Goal: Information Seeking & Learning: Learn about a topic

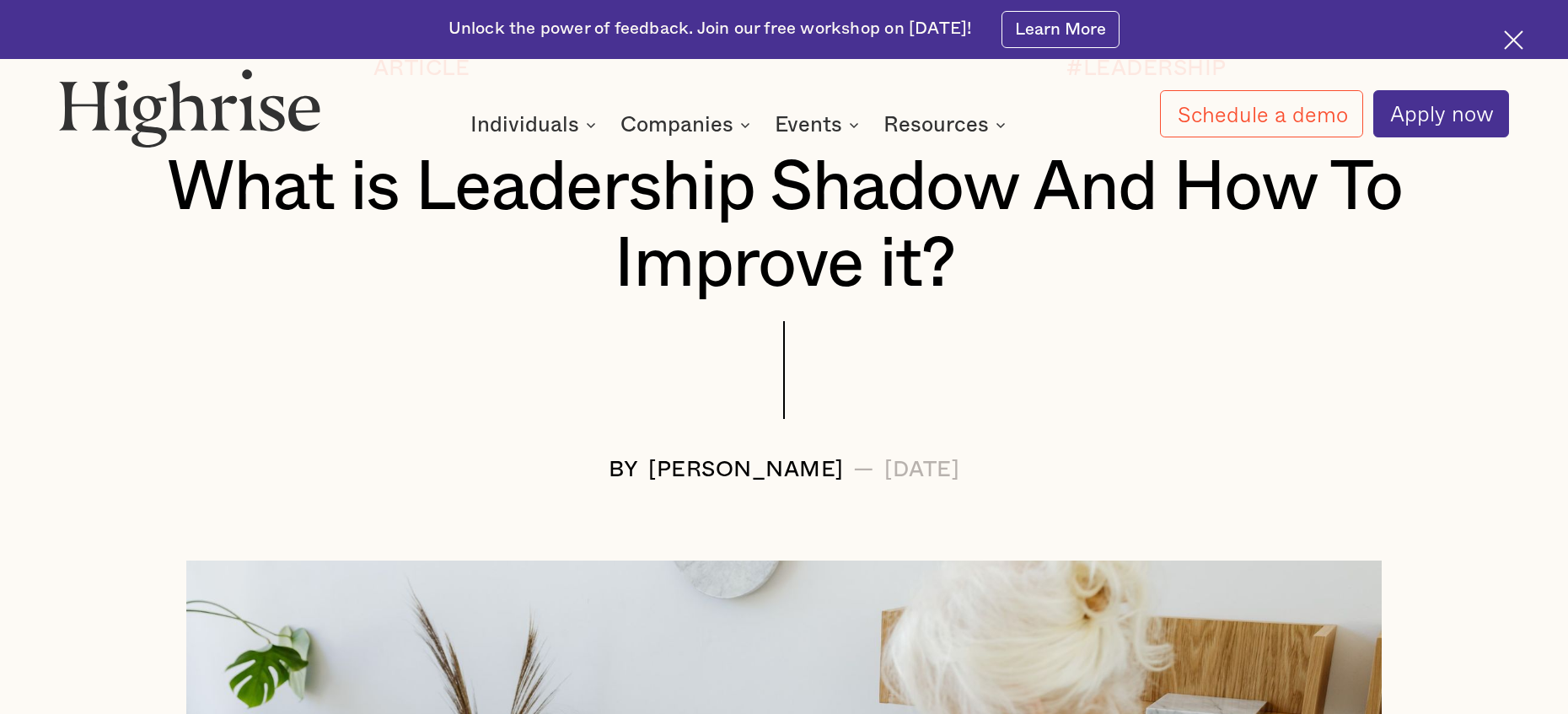
scroll to position [133, 0]
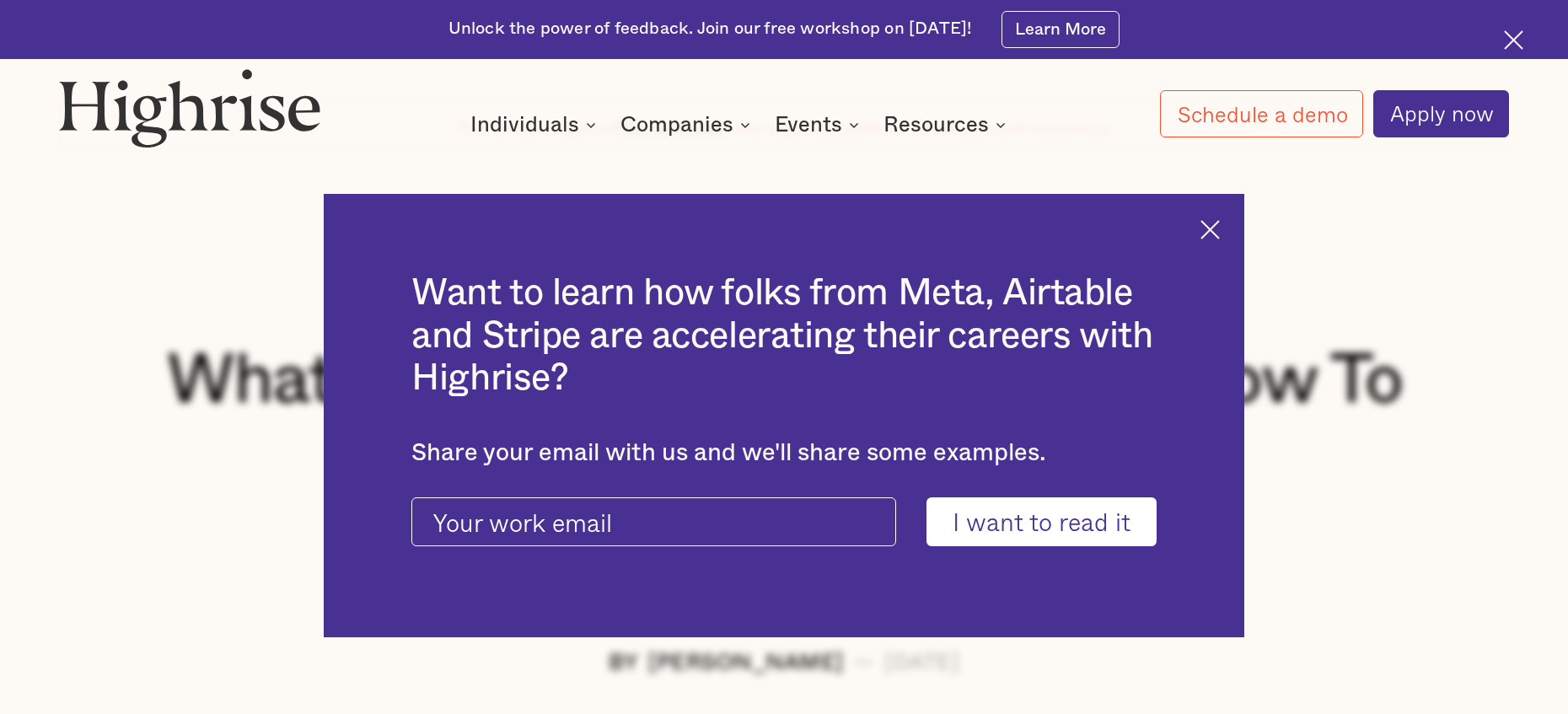
click at [1220, 230] on img at bounding box center [1210, 229] width 20 height 20
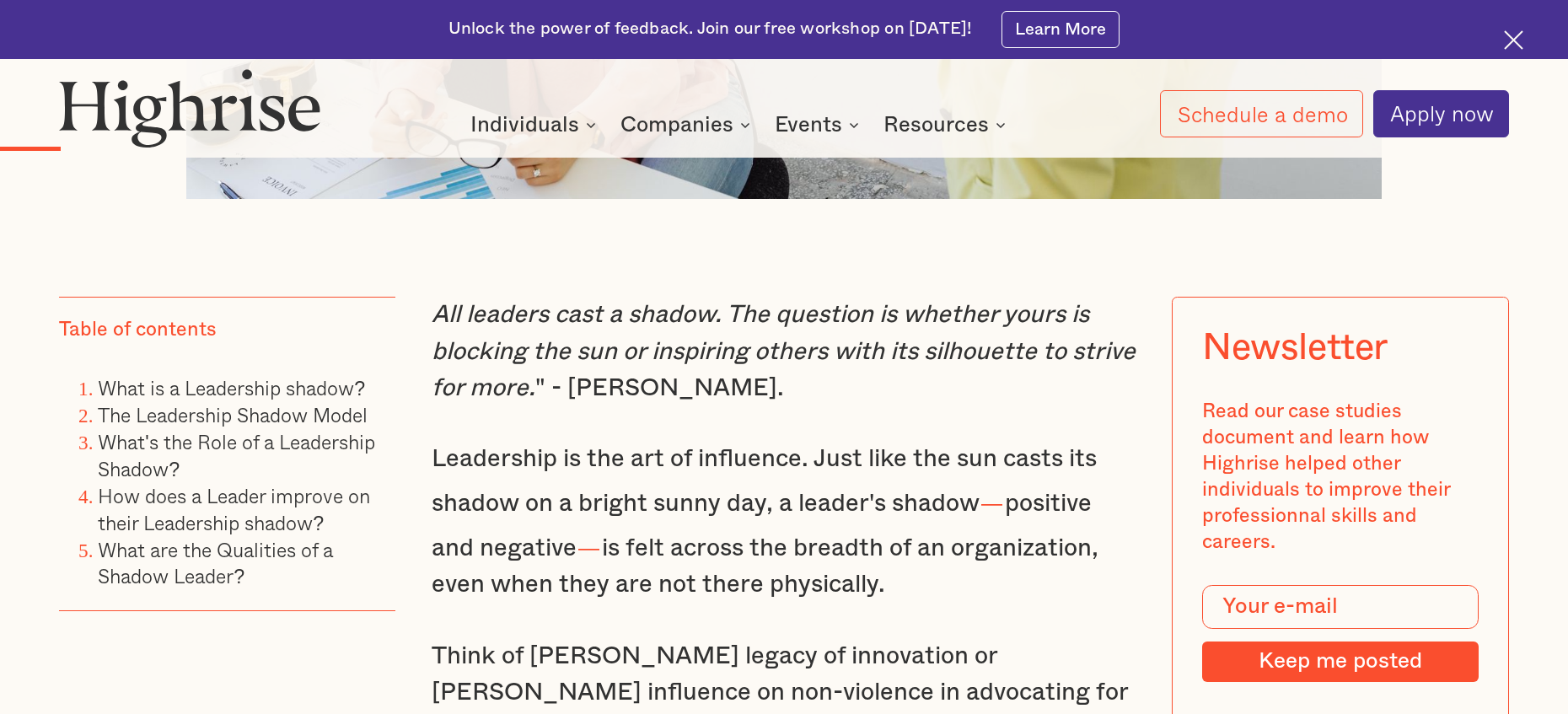
scroll to position [1333, 0]
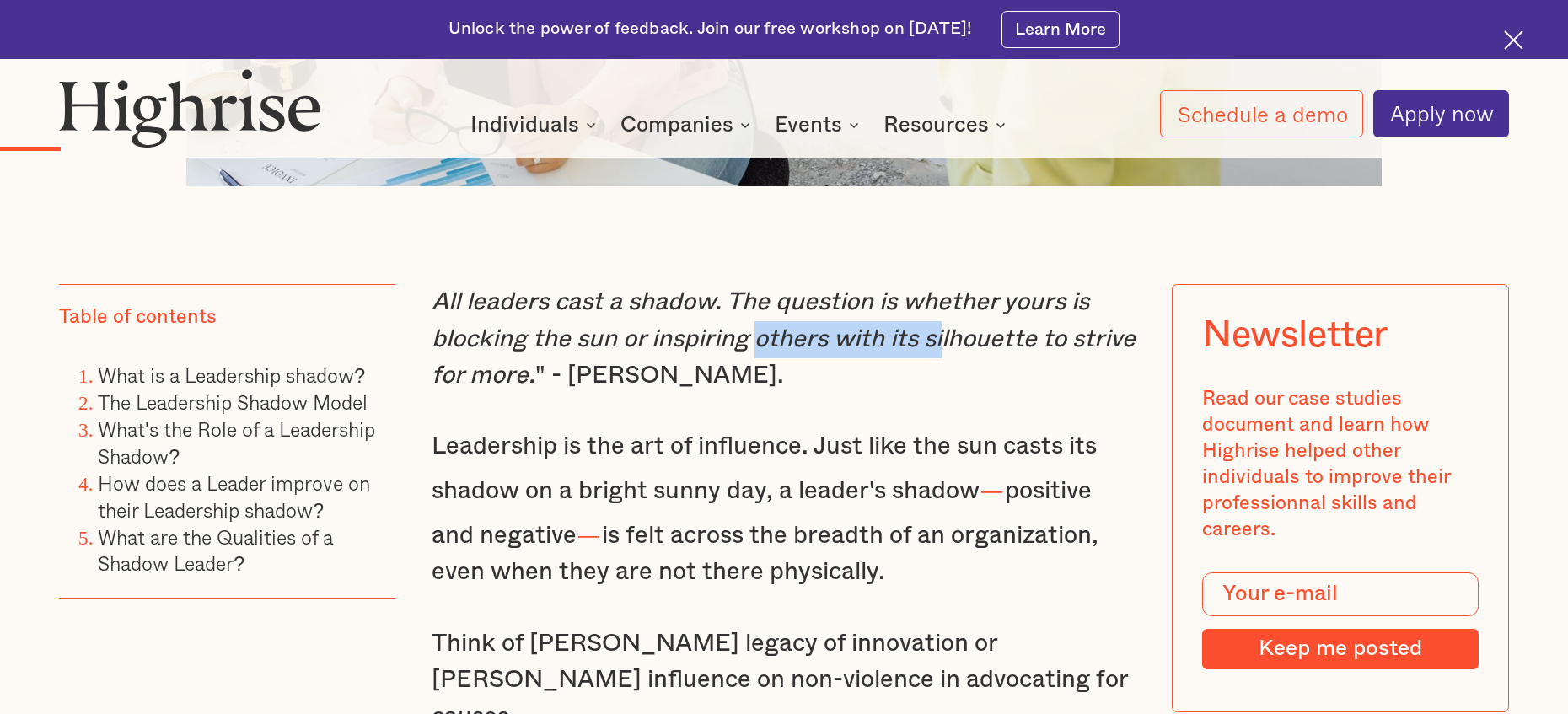
drag, startPoint x: 762, startPoint y: 342, endPoint x: 952, endPoint y: 347, distance: 190.1
click at [951, 346] on em "All leaders cast a shadow. The question is whether yours is blocking the sun or…" at bounding box center [783, 339] width 704 height 98
click at [963, 364] on p "All leaders cast a shadow. The question is whether yours is blocking the sun or…" at bounding box center [783, 340] width 704 height 110
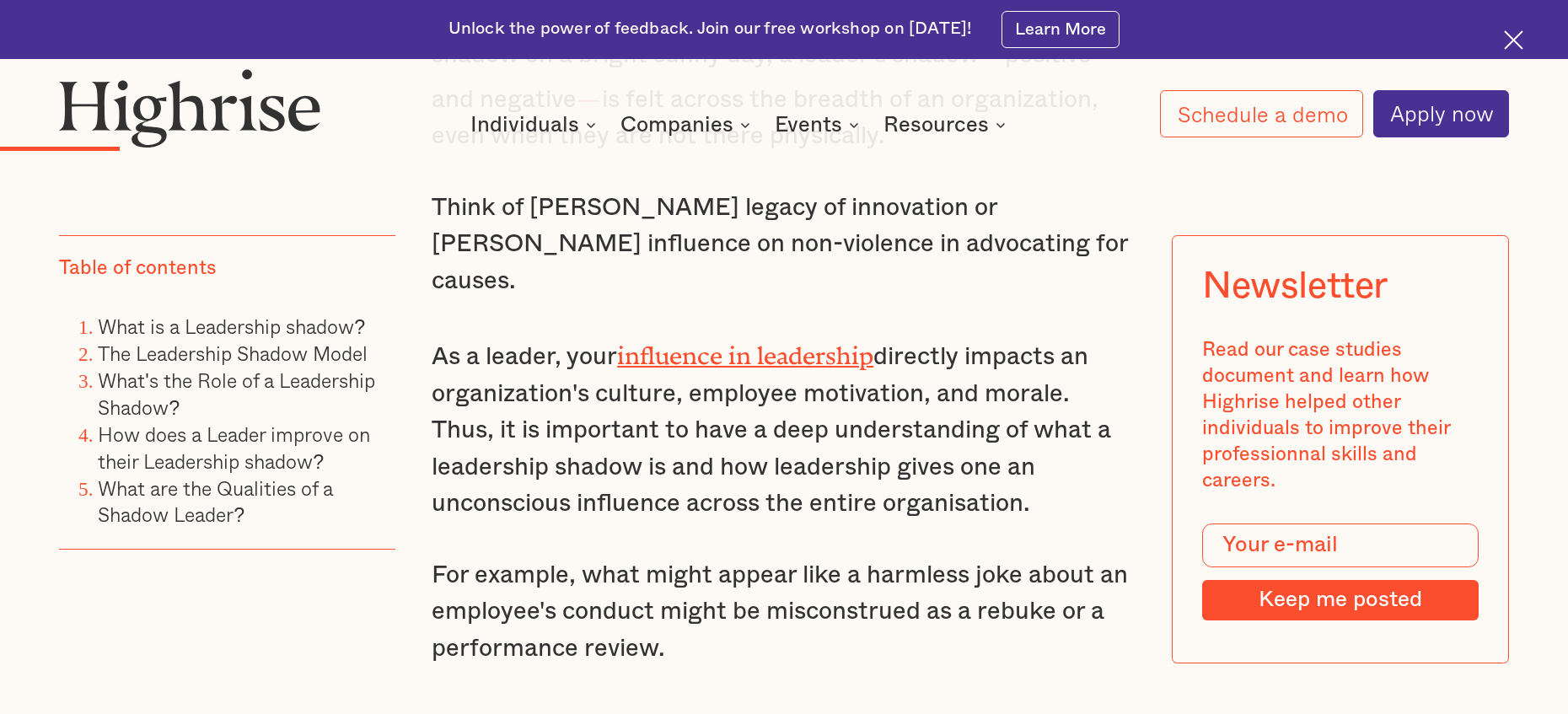
scroll to position [1799, 0]
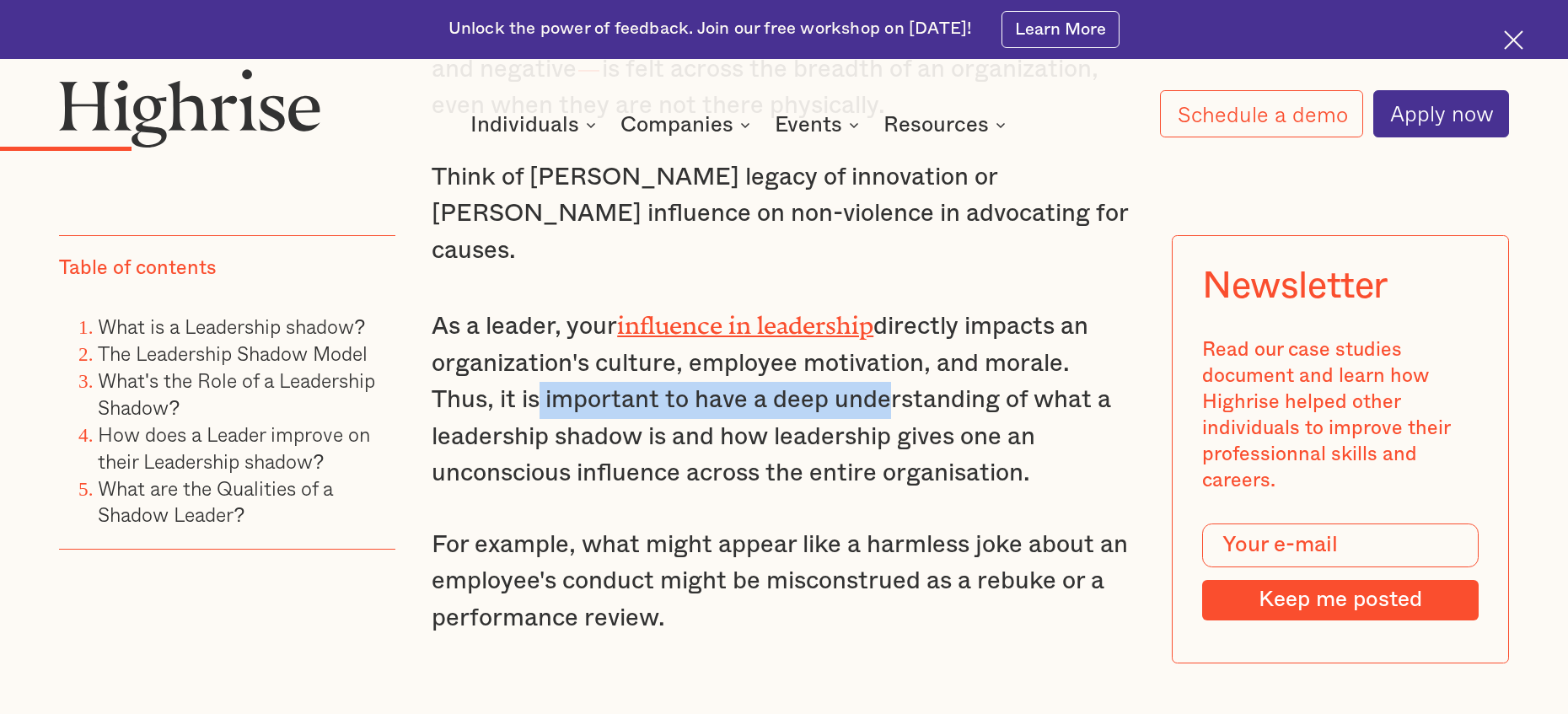
drag, startPoint x: 533, startPoint y: 361, endPoint x: 896, endPoint y: 357, distance: 363.0
click at [890, 358] on p "As a leader, your influence in leadership directly impacts an organization's cu…" at bounding box center [783, 398] width 704 height 189
click at [897, 374] on p "As a leader, your influence in leadership directly impacts an organization's cu…" at bounding box center [783, 398] width 704 height 189
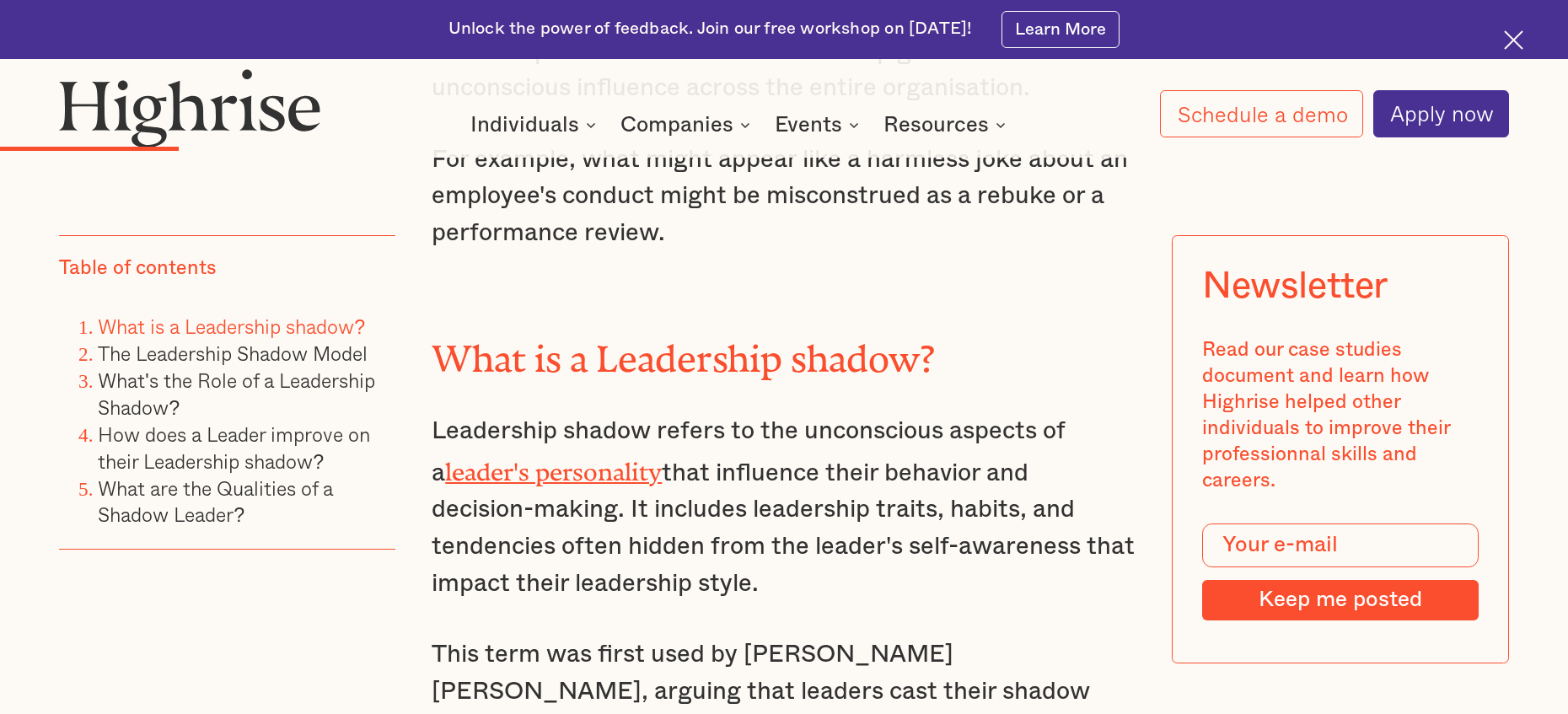
scroll to position [2181, 0]
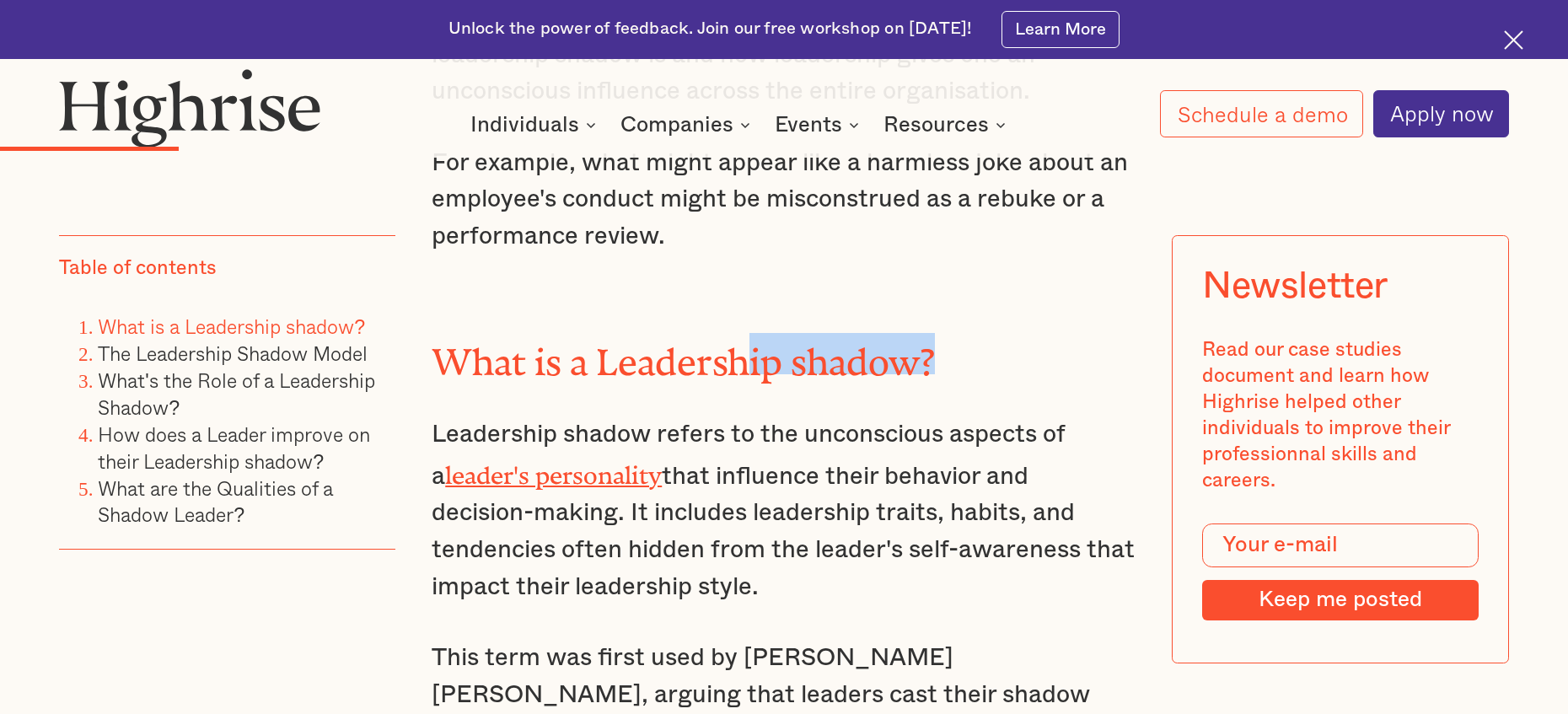
drag, startPoint x: 843, startPoint y: 325, endPoint x: 961, endPoint y: 328, distance: 118.0
click at [958, 333] on h2 "What is a Leadership shadow?" at bounding box center [783, 354] width 704 height 41
click at [951, 336] on div "All leaders cast a shadow. The question is whether yours is blocking the sun or…" at bounding box center [783, 372] width 704 height 1872
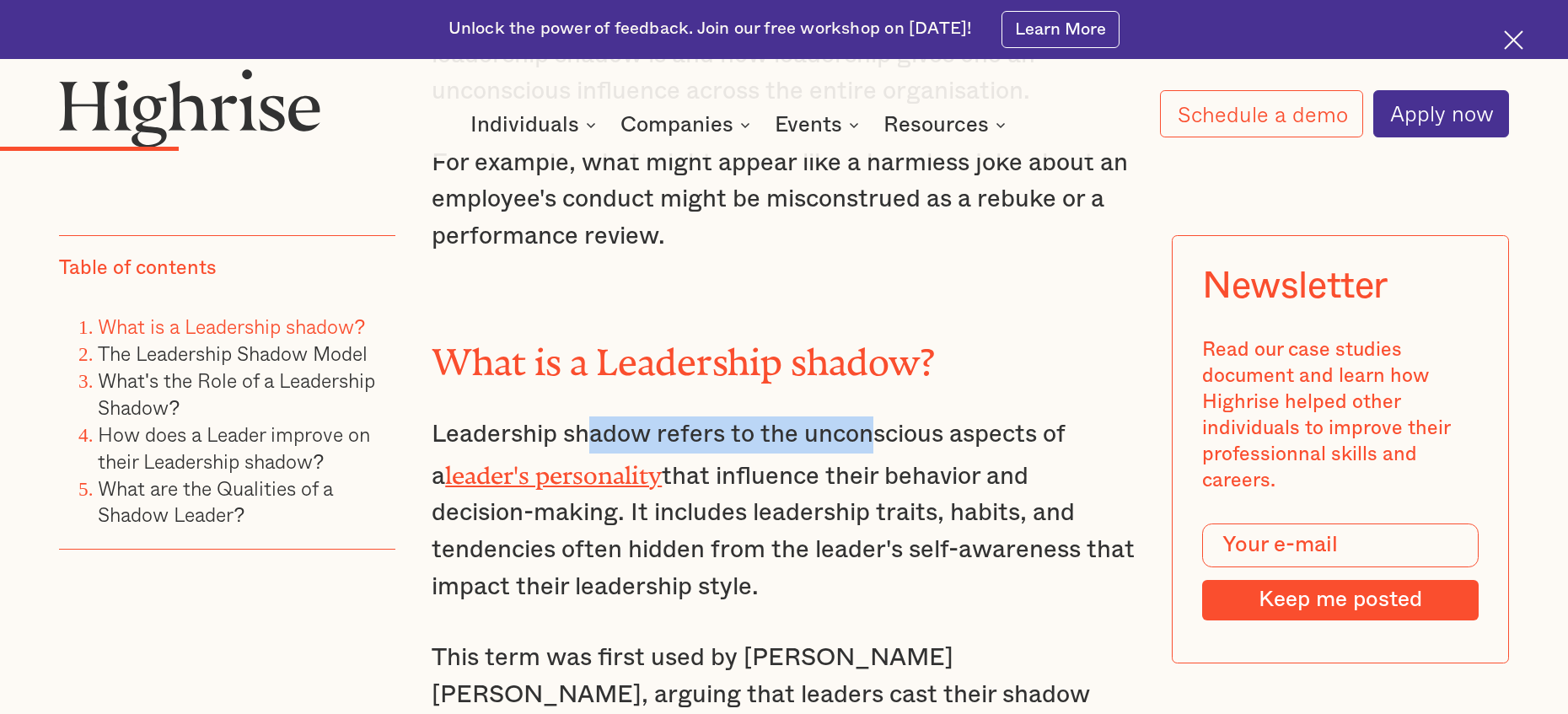
drag, startPoint x: 588, startPoint y: 392, endPoint x: 877, endPoint y: 405, distance: 289.3
click at [872, 416] on p "Leadership shadow refers to the unconscious aspects of a leader's personality t…" at bounding box center [783, 511] width 704 height 189
click at [889, 416] on p "Leadership shadow refers to the unconscious aspects of a leader's personality t…" at bounding box center [783, 511] width 704 height 189
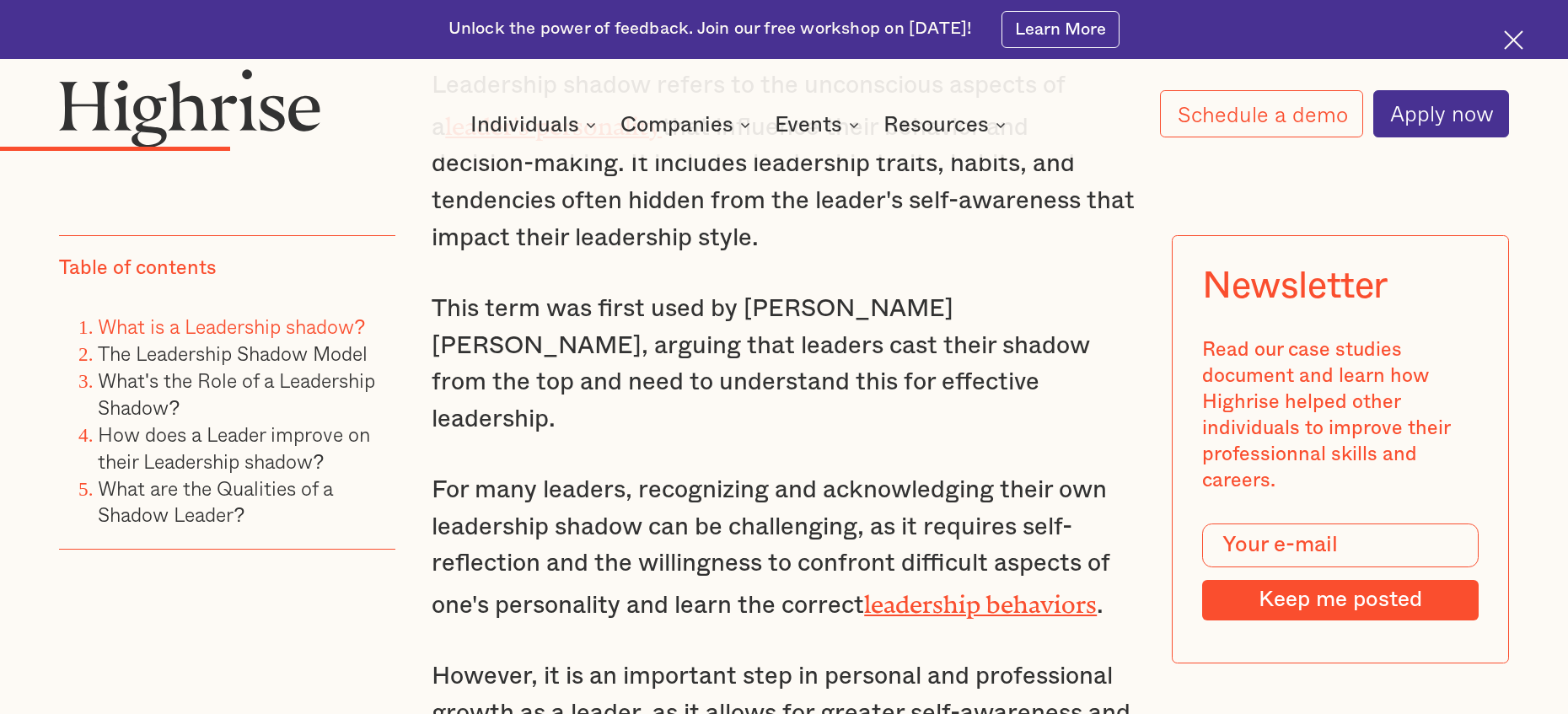
scroll to position [2532, 0]
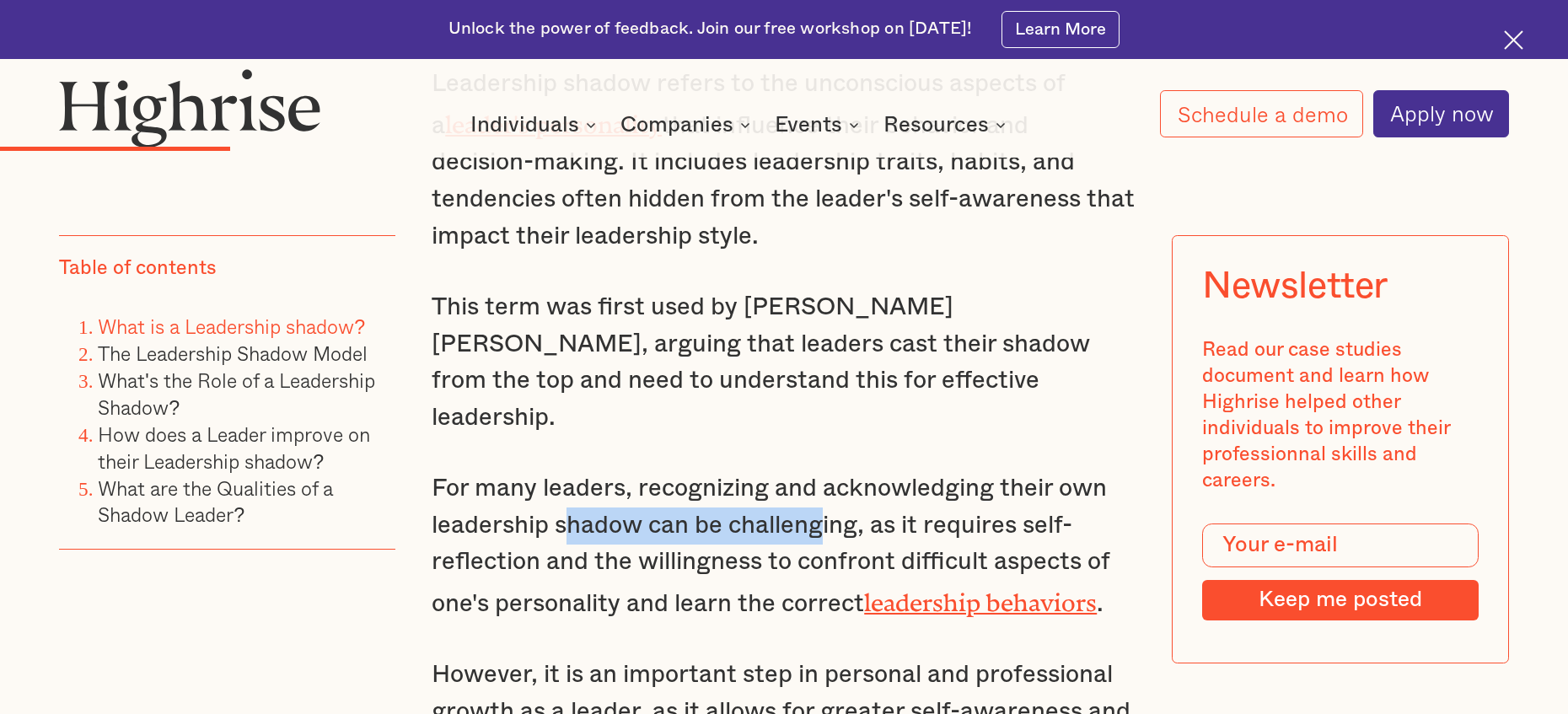
drag, startPoint x: 568, startPoint y: 447, endPoint x: 905, endPoint y: 454, distance: 337.1
click at [833, 471] on p "For many leaders, recognizing and acknowledging their own leadership shadow can…" at bounding box center [783, 546] width 704 height 152
click at [907, 471] on p "For many leaders, recognizing and acknowledging their own leadership shadow can…" at bounding box center [783, 546] width 704 height 152
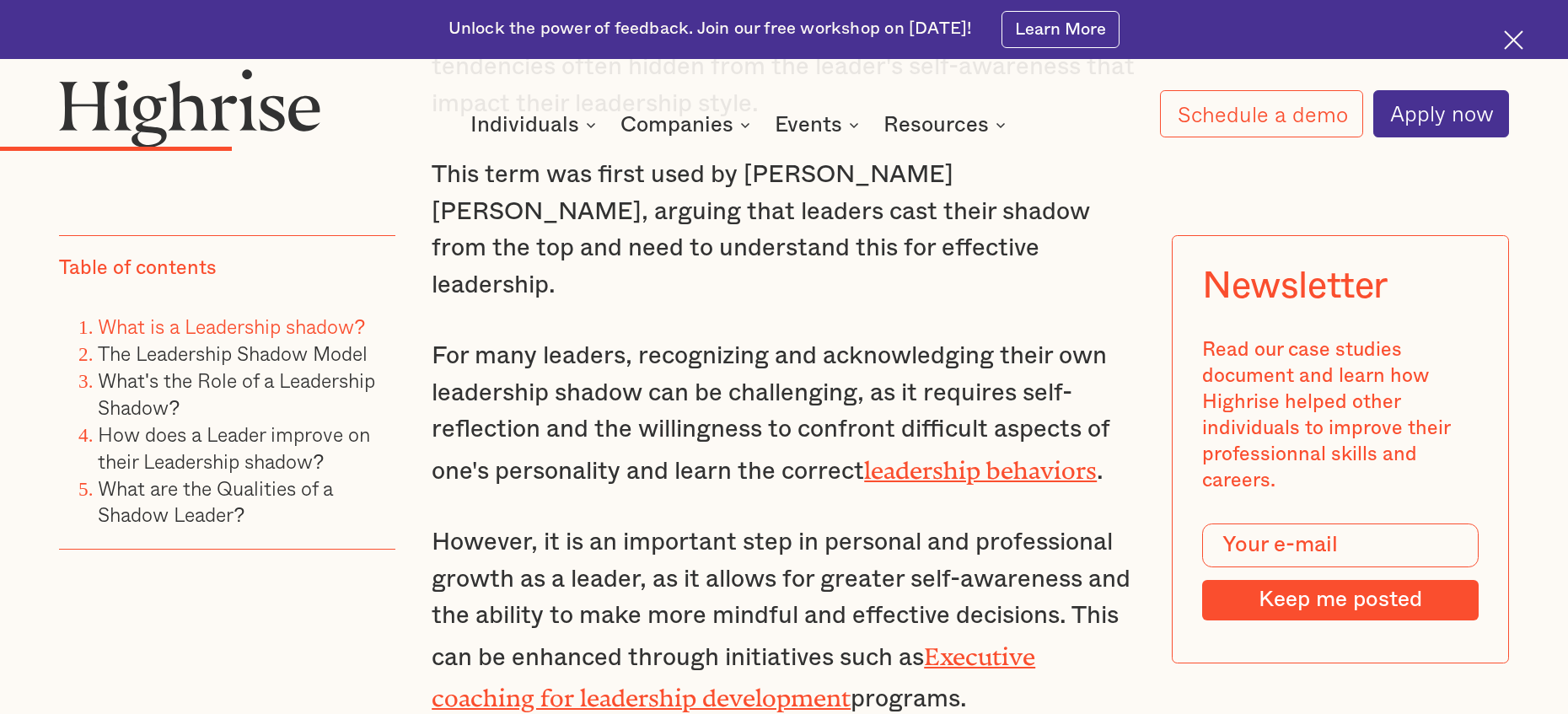
scroll to position [2667, 0]
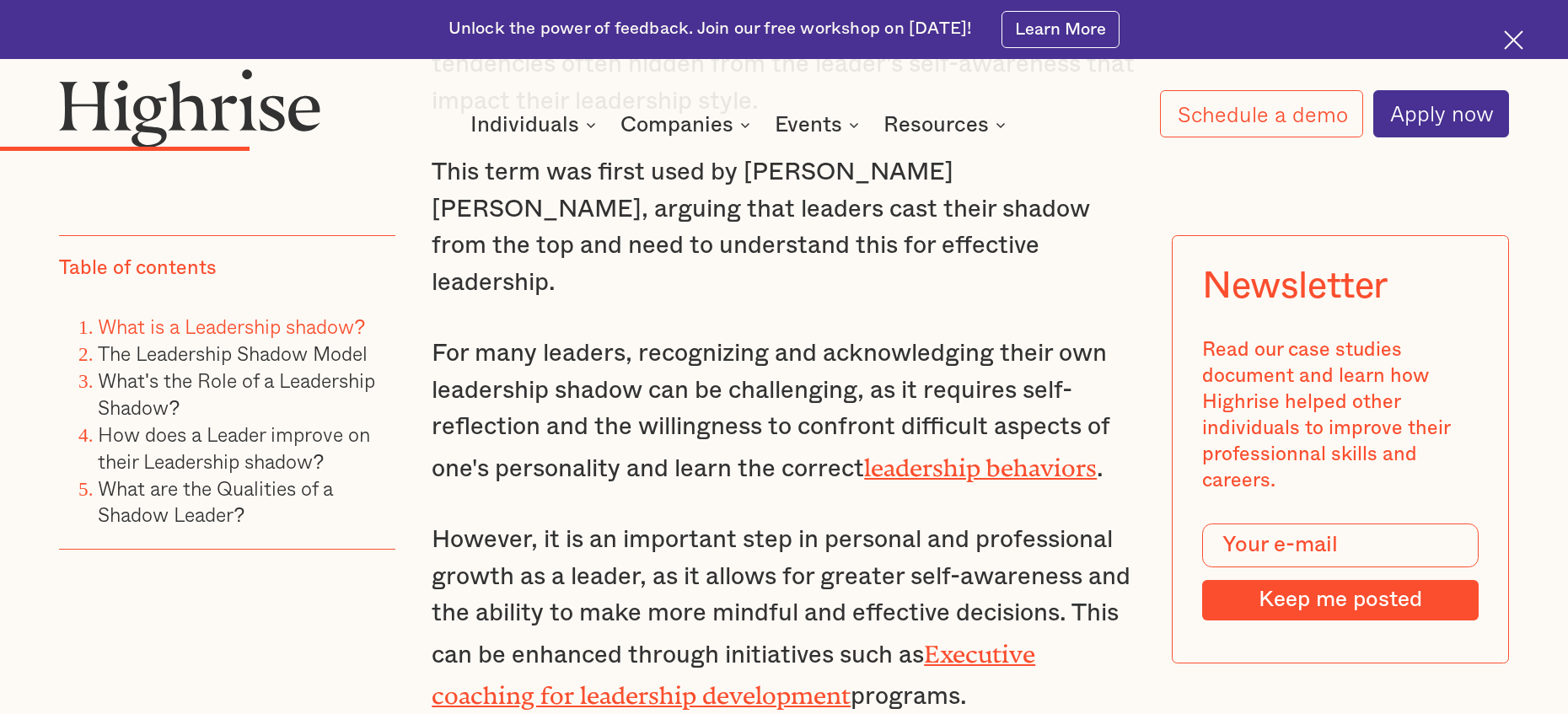
click at [1508, 43] on img at bounding box center [1514, 39] width 20 height 20
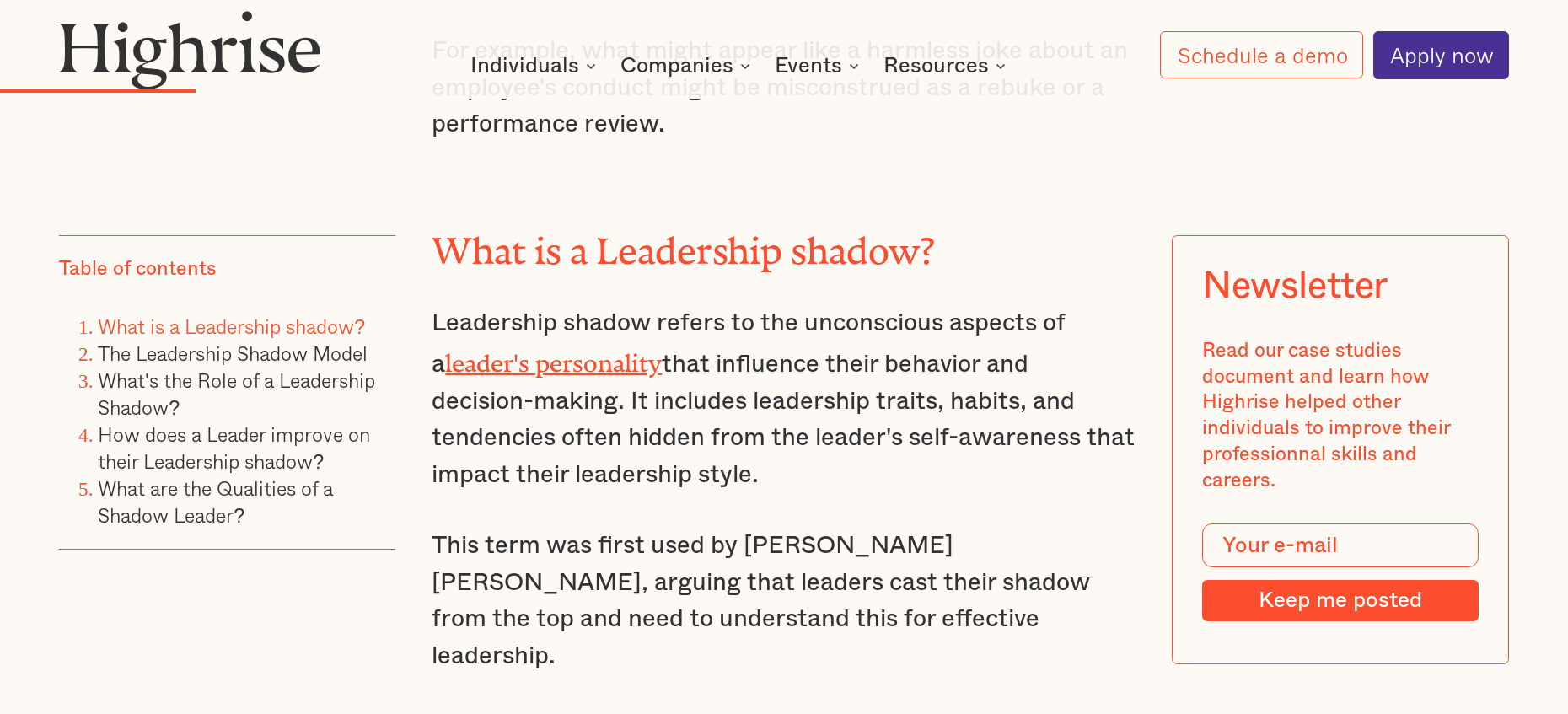
scroll to position [2233, 0]
click at [588, 351] on link "leader's personality" at bounding box center [554, 358] width 217 height 16
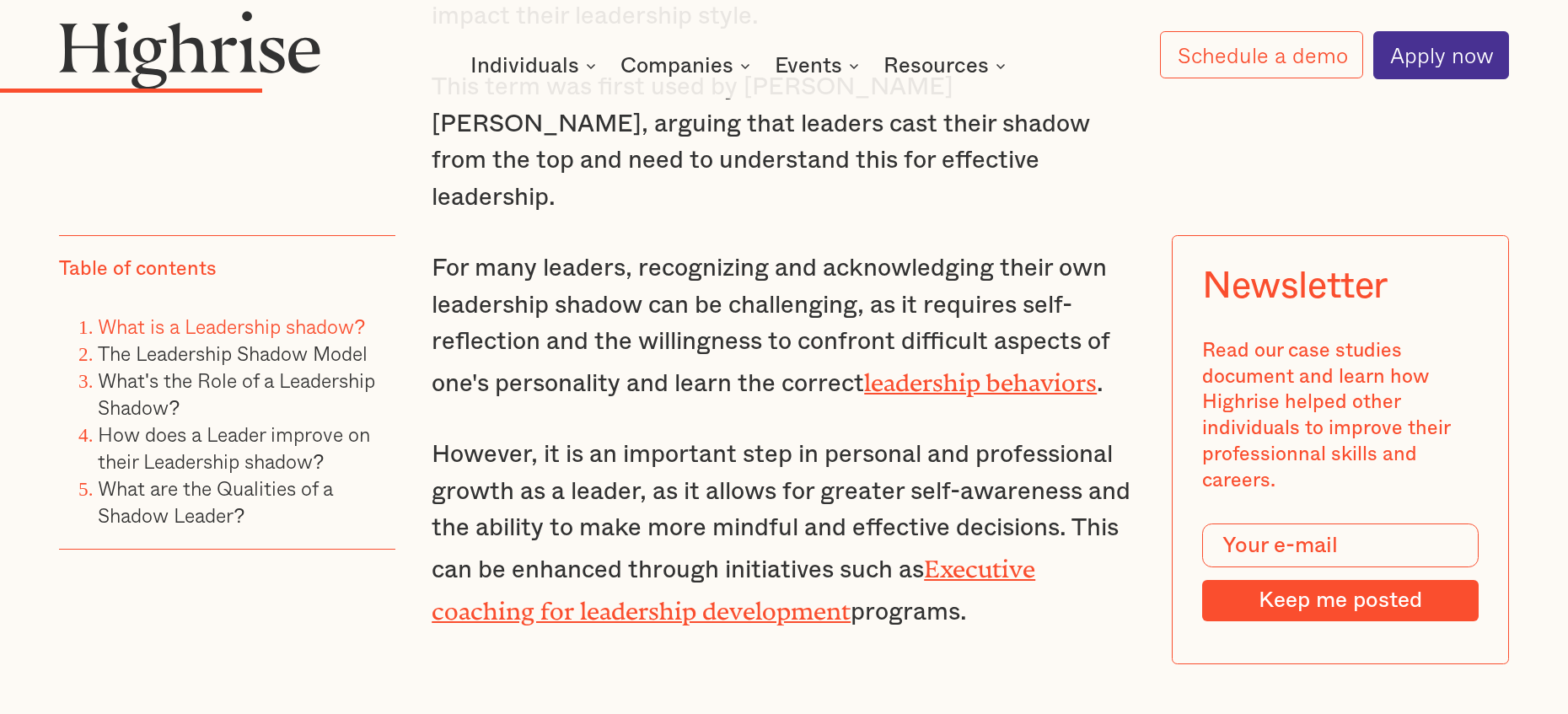
scroll to position [2694, 0]
drag, startPoint x: 654, startPoint y: 435, endPoint x: 869, endPoint y: 436, distance: 215.0
click at [864, 436] on p "However, it is an important step in personal and professional growth as a leade…" at bounding box center [783, 532] width 704 height 194
click at [884, 437] on p "However, it is an important step in personal and professional growth as a leade…" at bounding box center [783, 532] width 704 height 194
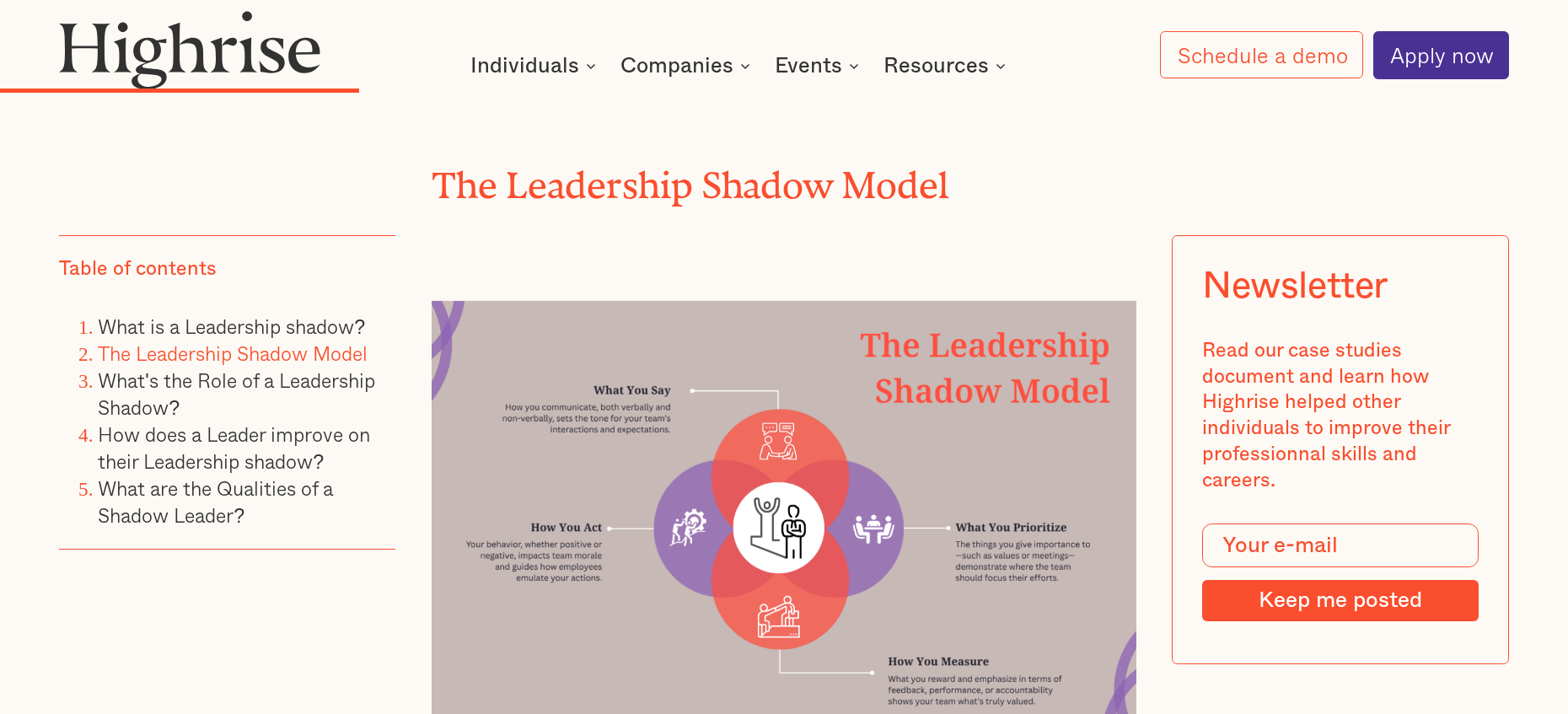
scroll to position [3727, 0]
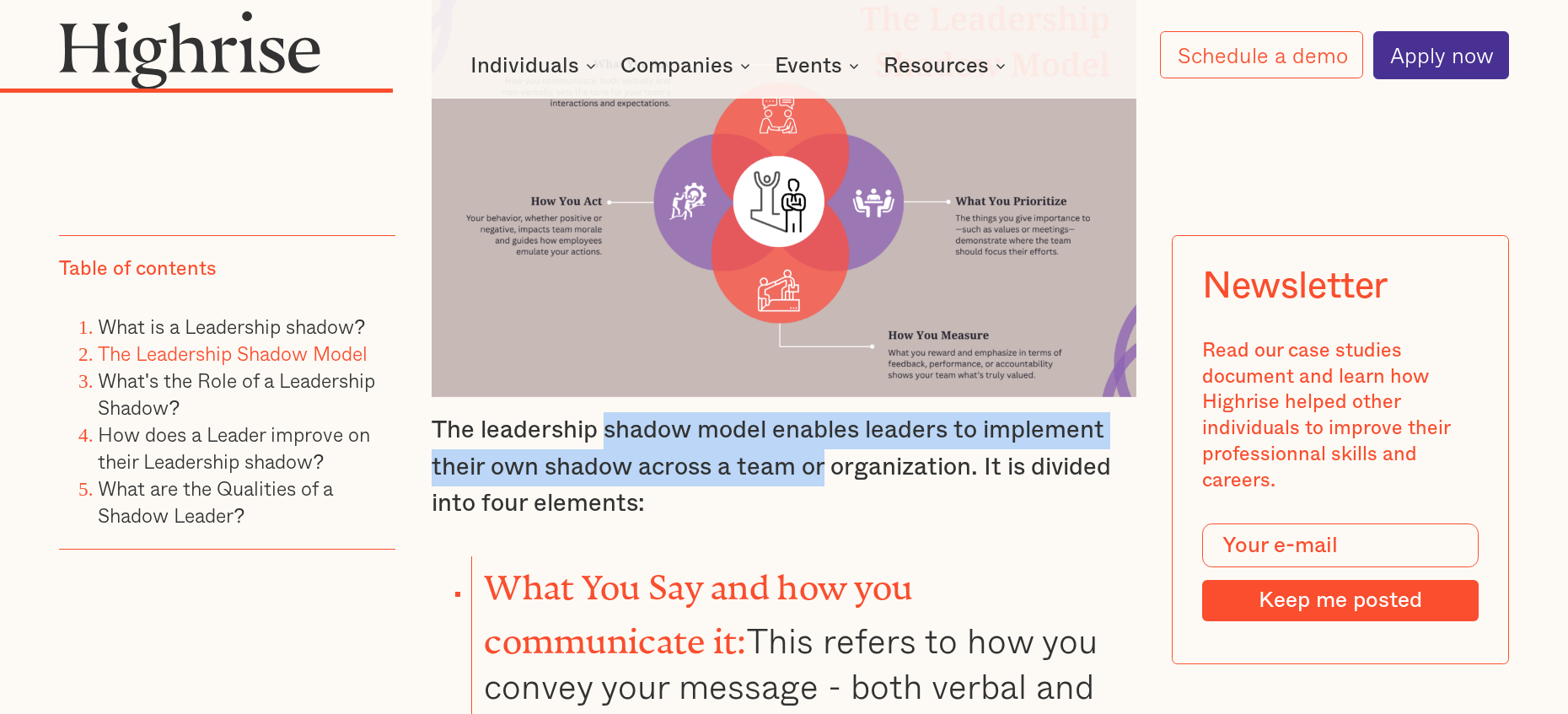
drag, startPoint x: 630, startPoint y: 357, endPoint x: 834, endPoint y: 381, distance: 205.4
click at [831, 413] on p "The leadership shadow model enables leaders to implement their own shadow acros…" at bounding box center [783, 468] width 704 height 110
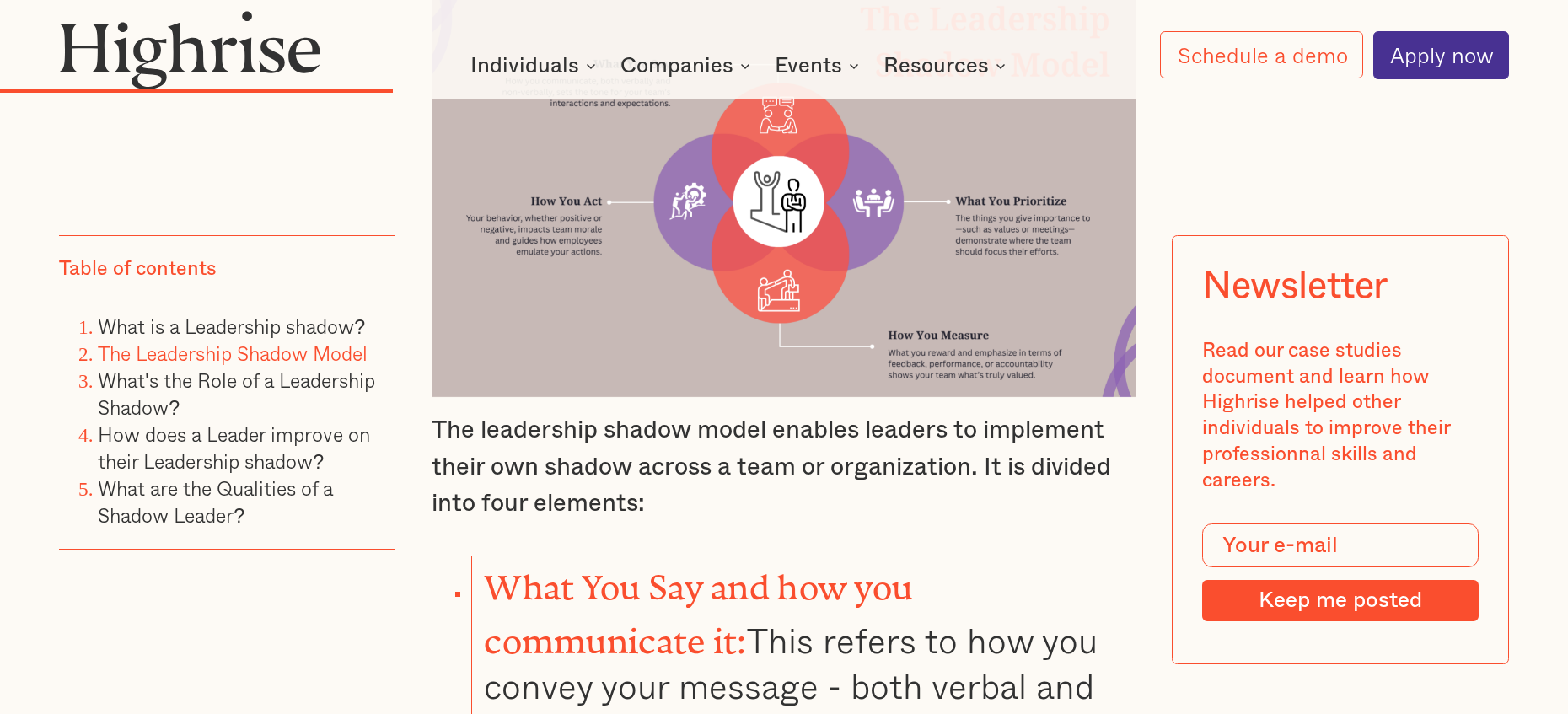
click at [842, 413] on p "The leadership shadow model enables leaders to implement their own shadow acros…" at bounding box center [783, 468] width 704 height 110
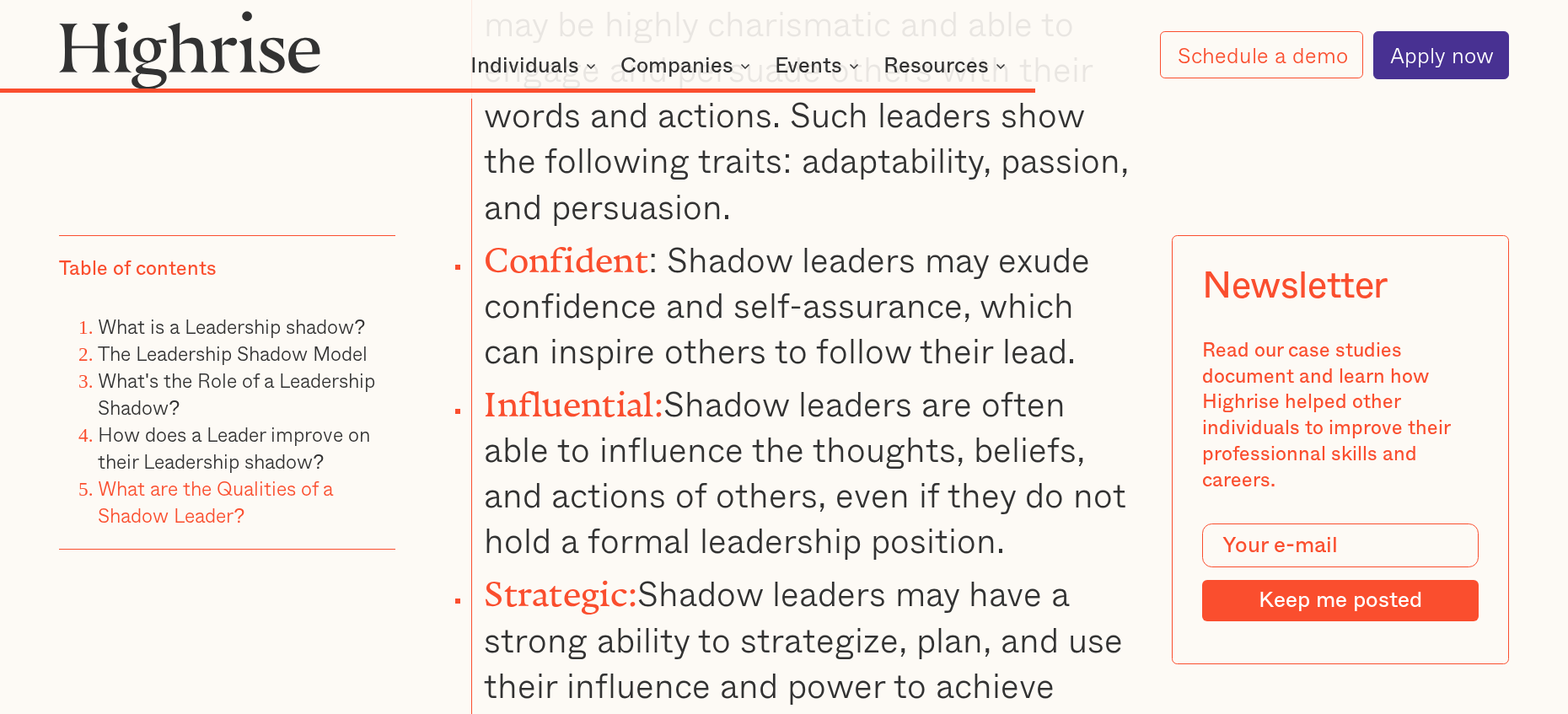
scroll to position [8290, 0]
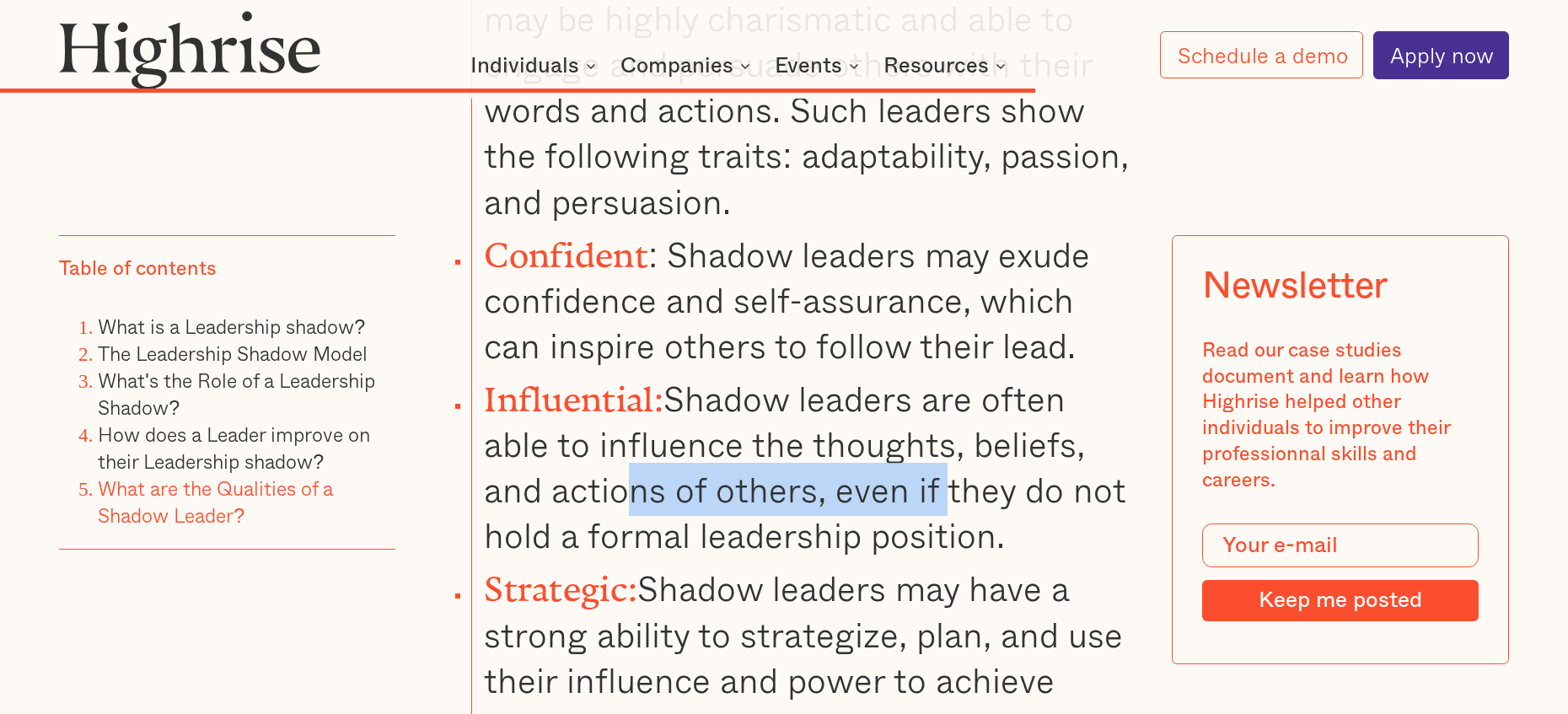
drag, startPoint x: 619, startPoint y: 370, endPoint x: 949, endPoint y: 381, distance: 330.2
click at [946, 381] on li "Influential: Shadow leaders are often able to influence the thoughts, beliefs, …" at bounding box center [804, 463] width 665 height 190
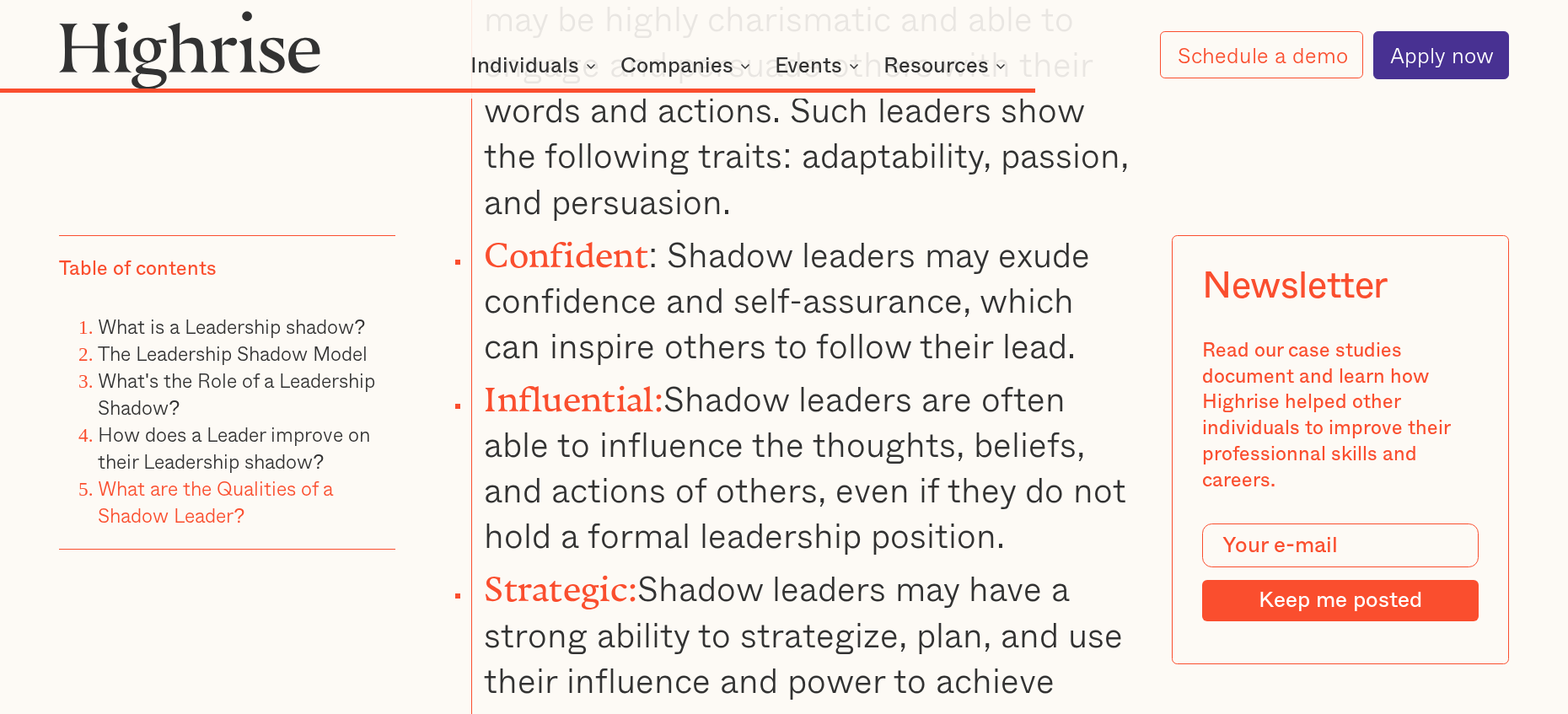
click at [945, 402] on li "Influential: Shadow leaders are often able to influence the thoughts, beliefs, …" at bounding box center [804, 463] width 665 height 190
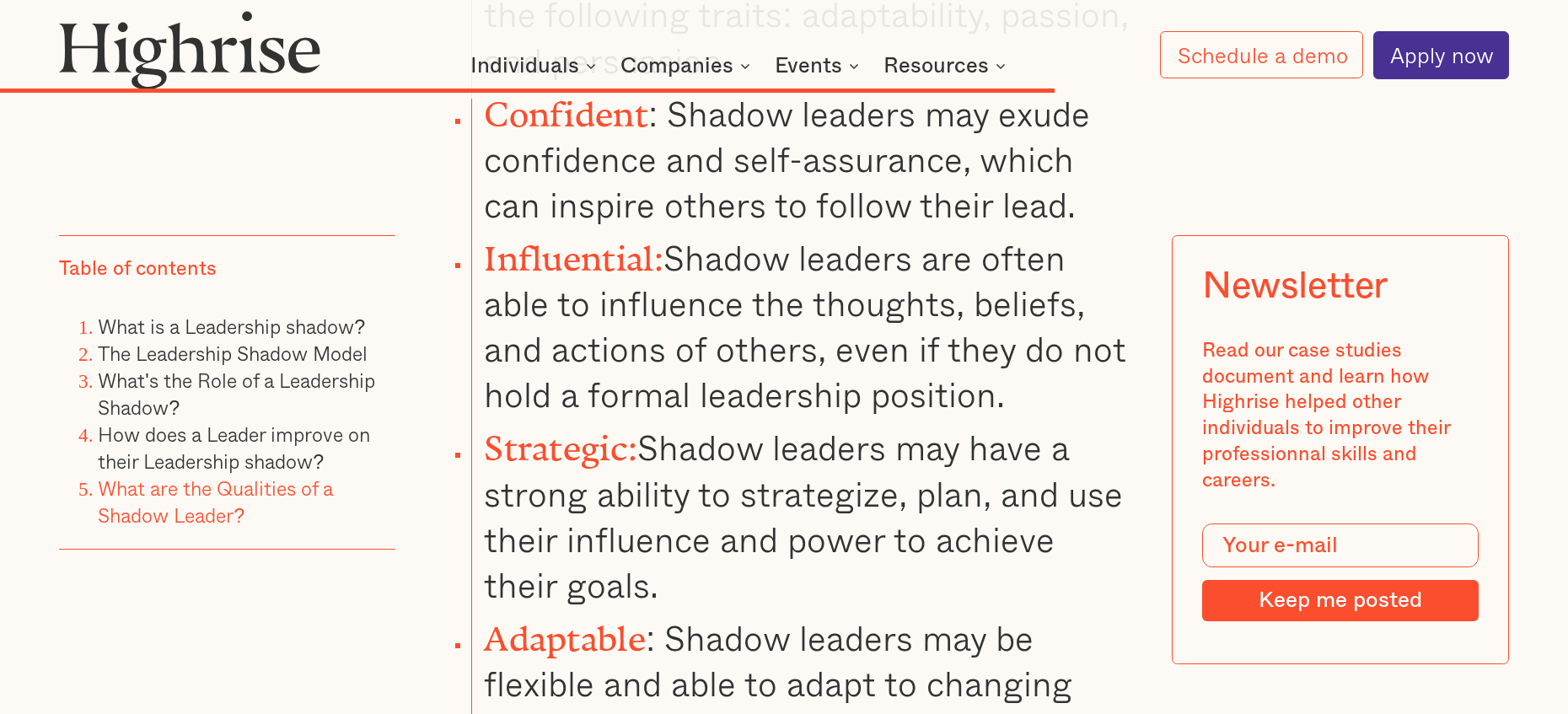
scroll to position [8433, 0]
drag, startPoint x: 505, startPoint y: 468, endPoint x: 651, endPoint y: 461, distance: 146.2
click at [620, 462] on li "Strategic: Shadow leaders may have a strong ability to strategize, plan, and us…" at bounding box center [804, 509] width 665 height 190
click at [728, 468] on li "Strategic: Shadow leaders may have a strong ability to strategize, plan, and us…" at bounding box center [804, 509] width 665 height 190
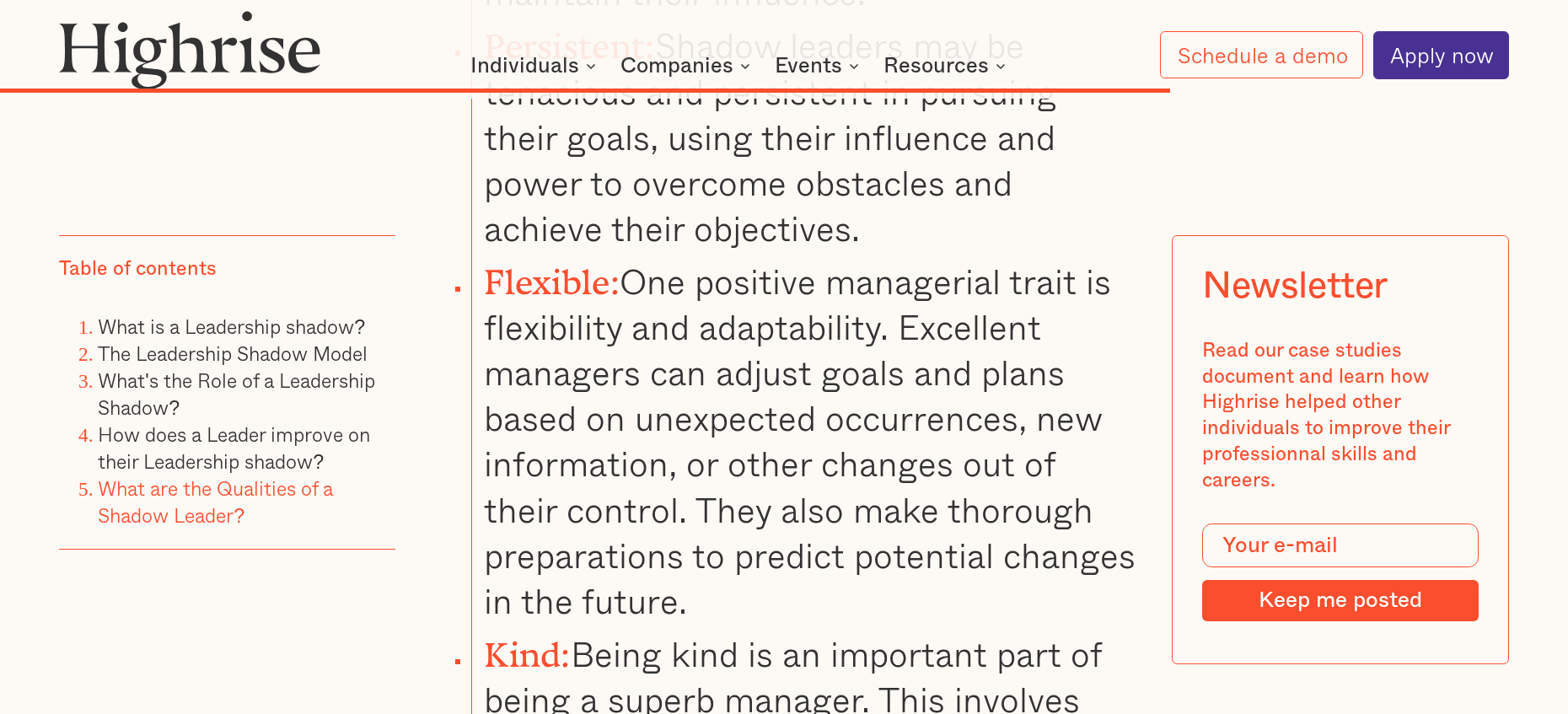
scroll to position [9241, 0]
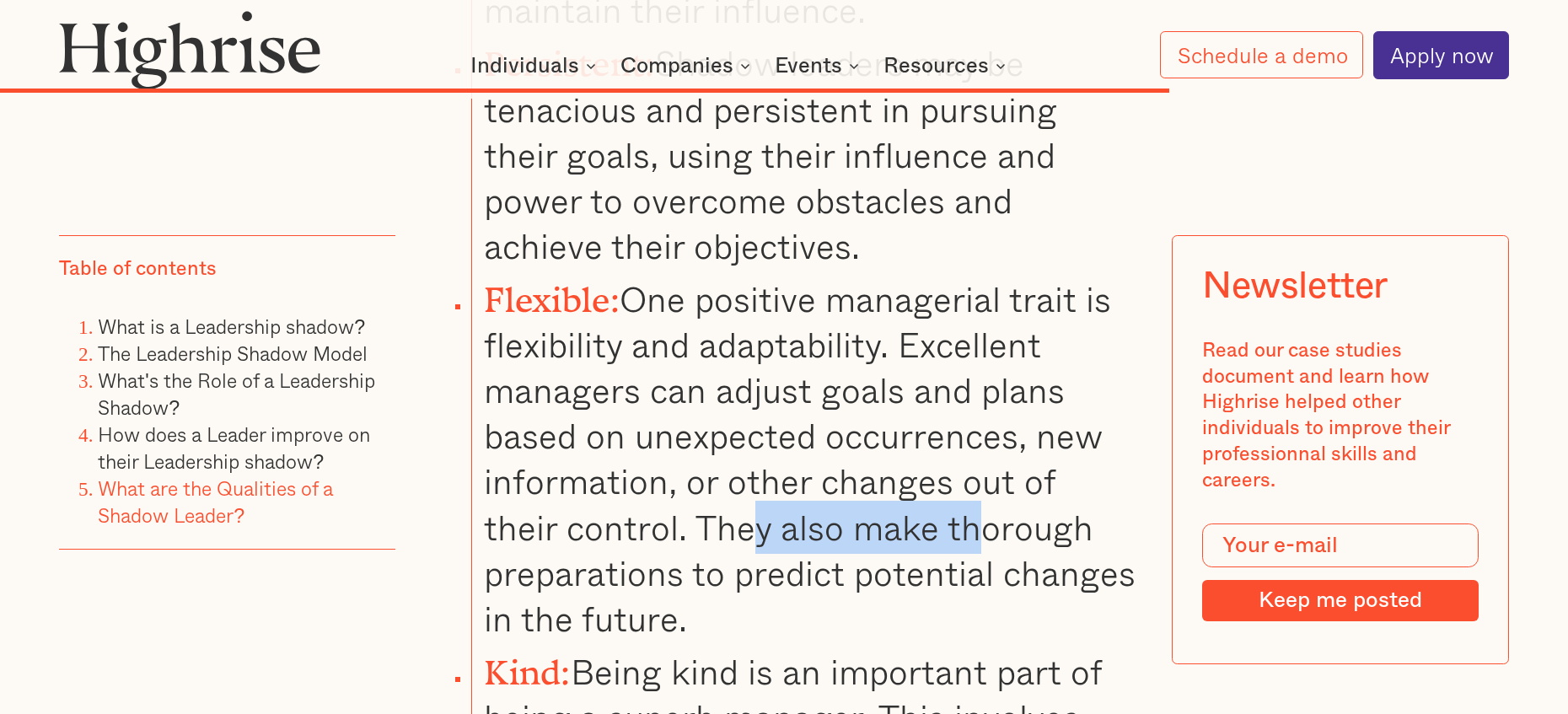
drag, startPoint x: 661, startPoint y: 400, endPoint x: 905, endPoint y: 396, distance: 244.0
click at [901, 396] on li "Flexible: One positive managerial trait is flexibility and adaptability. Excell…" at bounding box center [804, 456] width 665 height 372
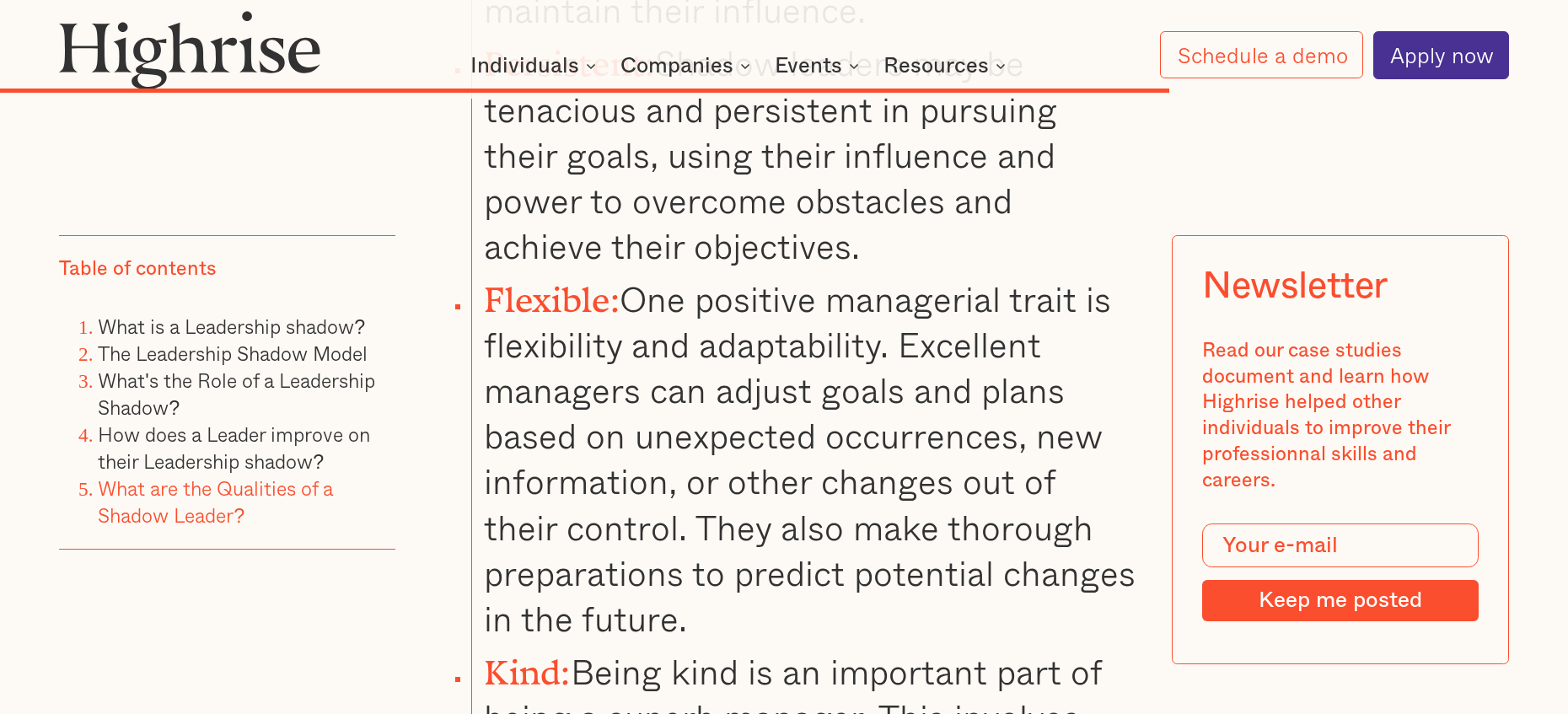
click at [906, 396] on li "Flexible: One positive managerial trait is flexibility and adaptability. Excell…" at bounding box center [804, 456] width 665 height 372
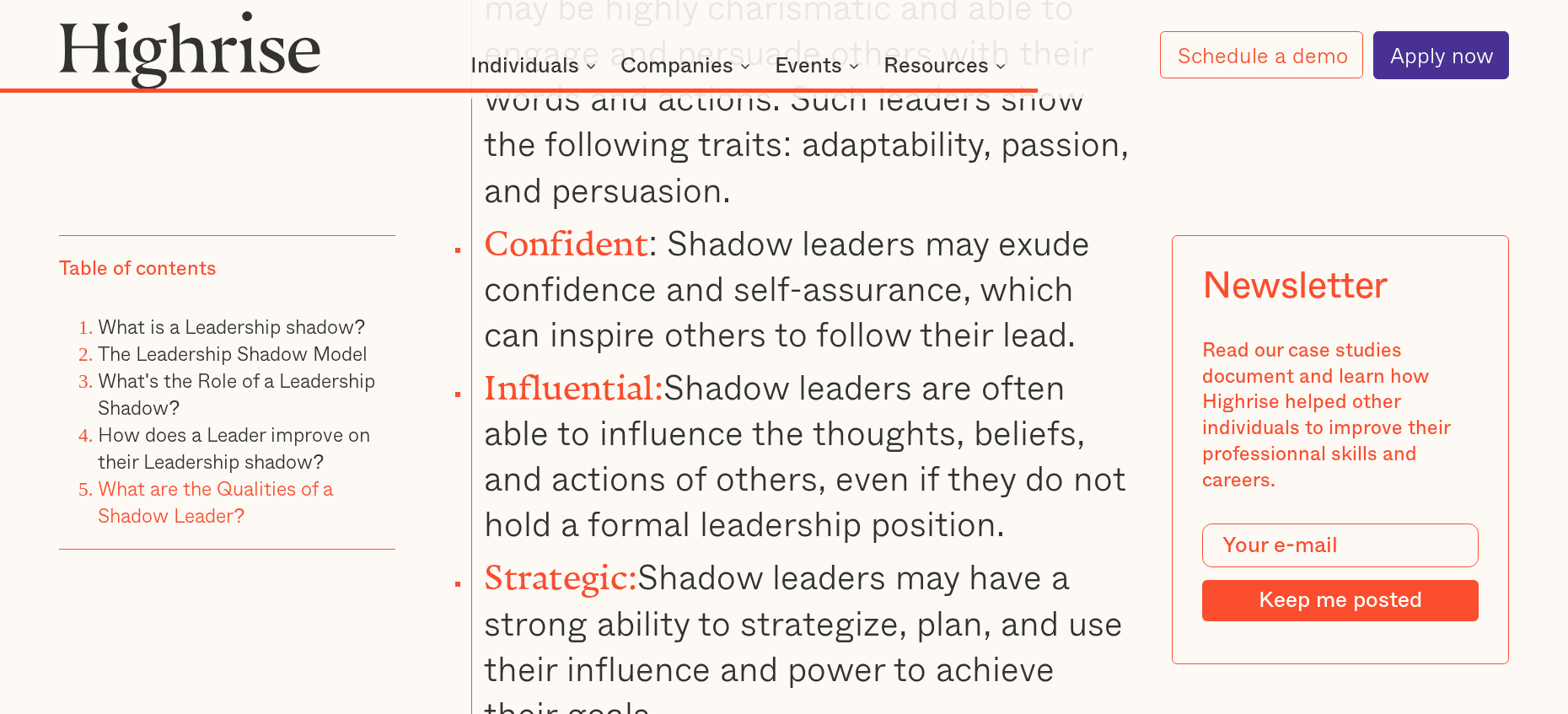
scroll to position [8305, 0]
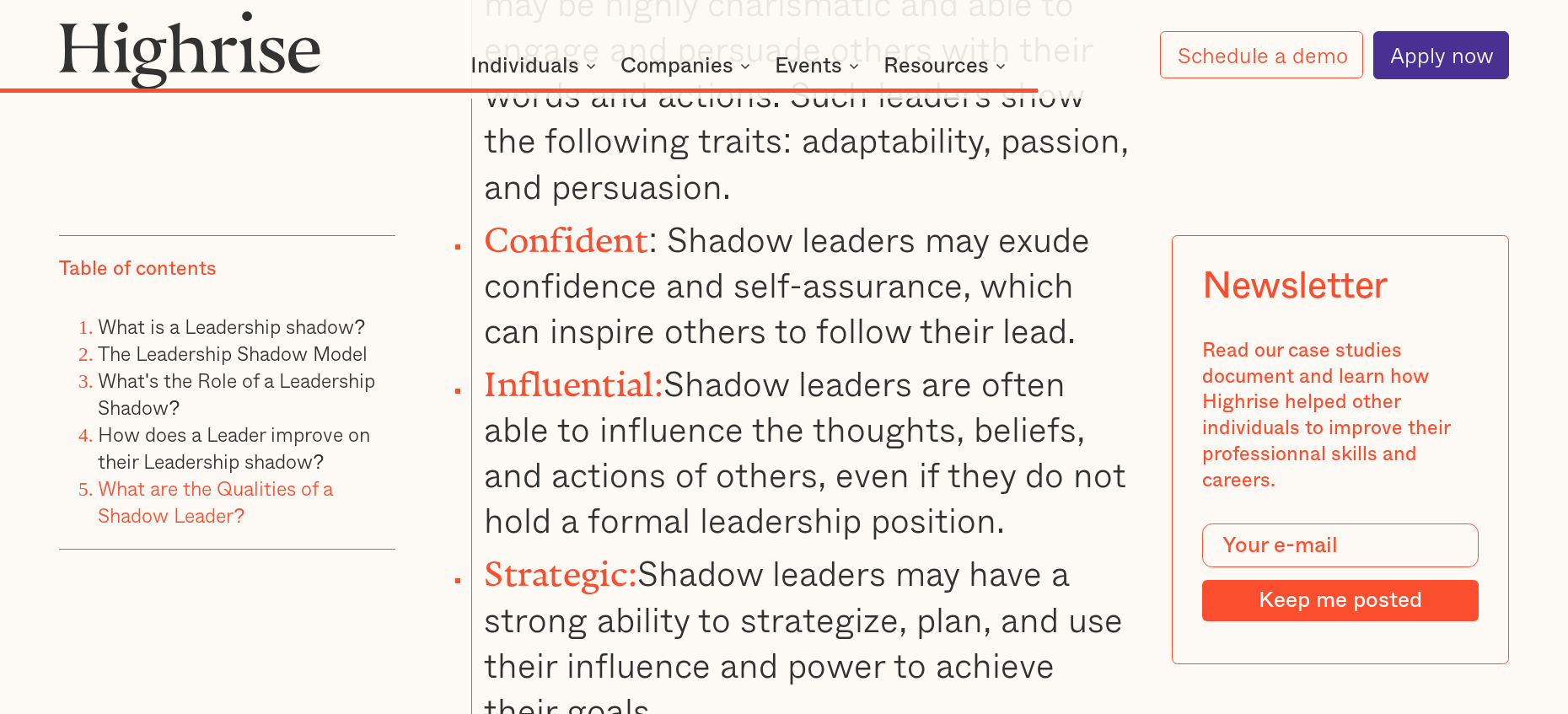
click at [872, 363] on li "Influential: Shadow leaders are often able to influence the thoughts, beliefs, …" at bounding box center [804, 448] width 665 height 190
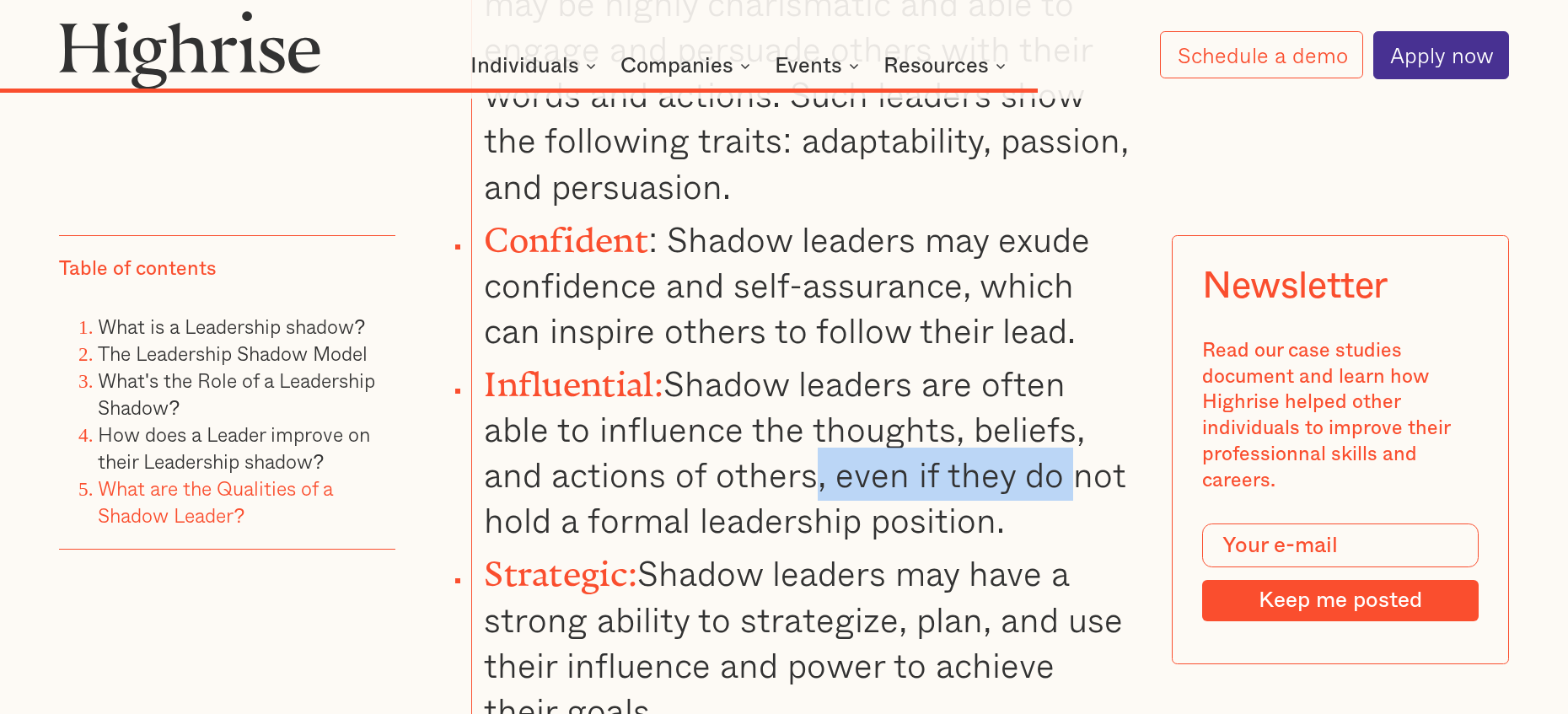
drag, startPoint x: 813, startPoint y: 357, endPoint x: 1078, endPoint y: 346, distance: 265.2
click at [1078, 354] on li "Influential: Shadow leaders are often able to influence the thoughts, beliefs, …" at bounding box center [804, 448] width 665 height 190
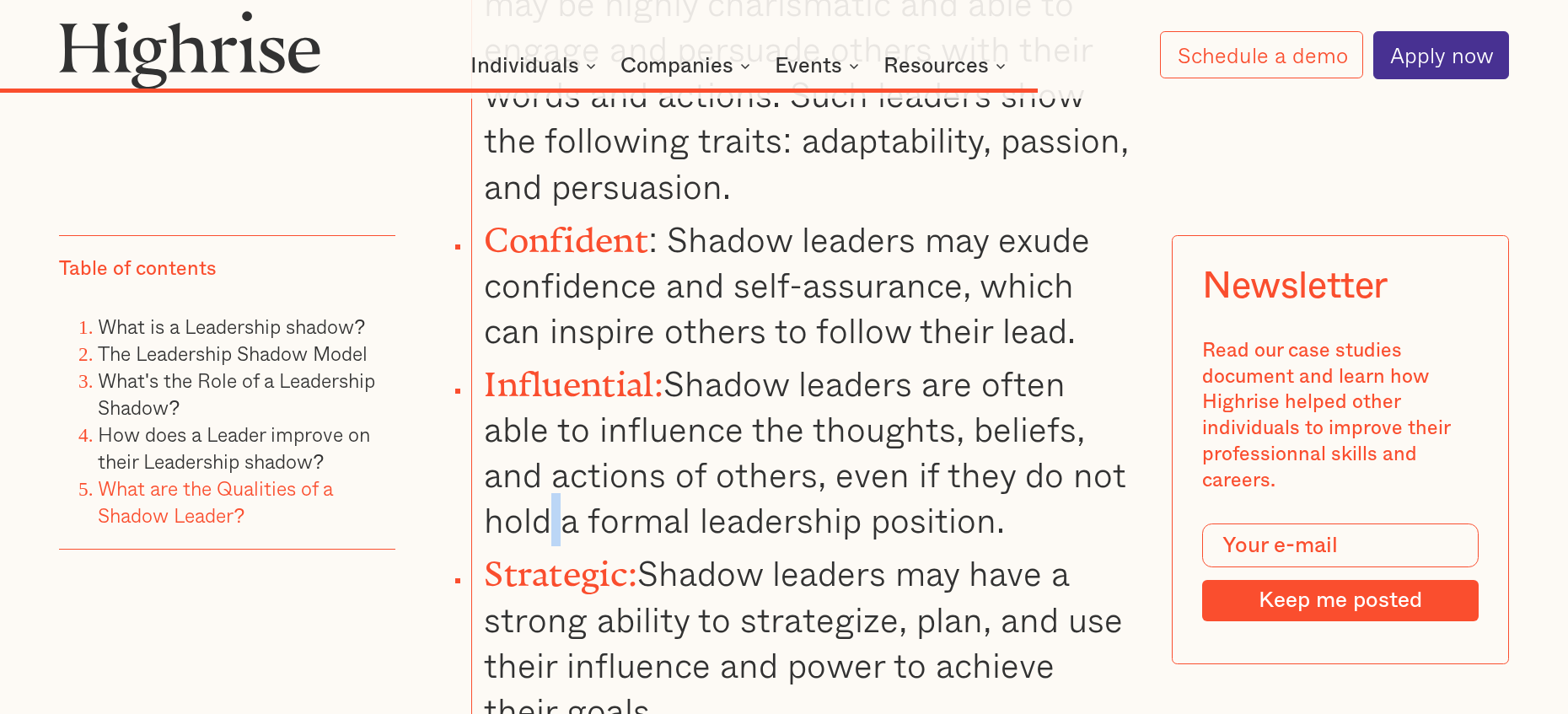
click at [554, 401] on li "Influential: Shadow leaders are often able to influence the thoughts, beliefs, …" at bounding box center [804, 448] width 665 height 190
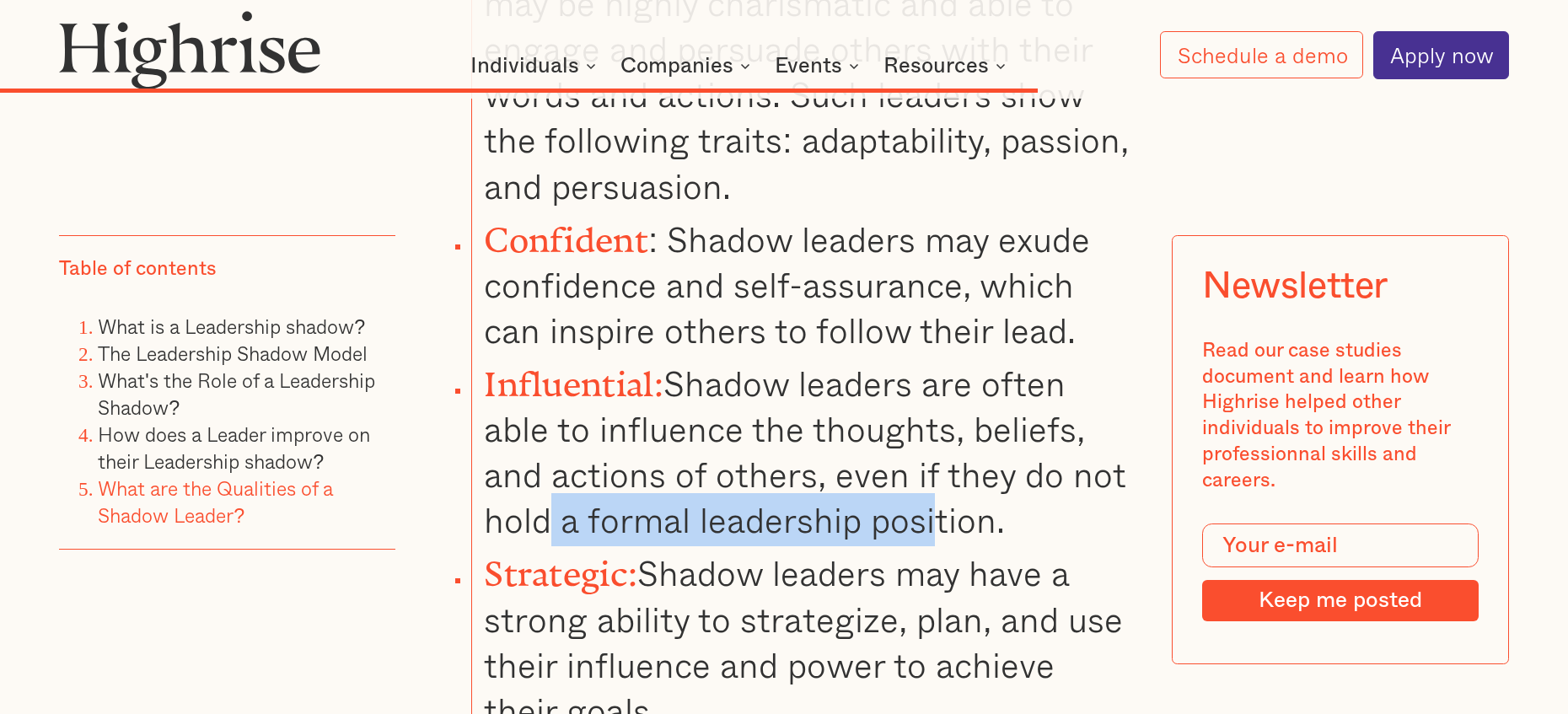
drag, startPoint x: 551, startPoint y: 402, endPoint x: 937, endPoint y: 398, distance: 386.0
click at [937, 398] on li "Influential: Shadow leaders are often able to influence the thoughts, beliefs, …" at bounding box center [804, 448] width 665 height 190
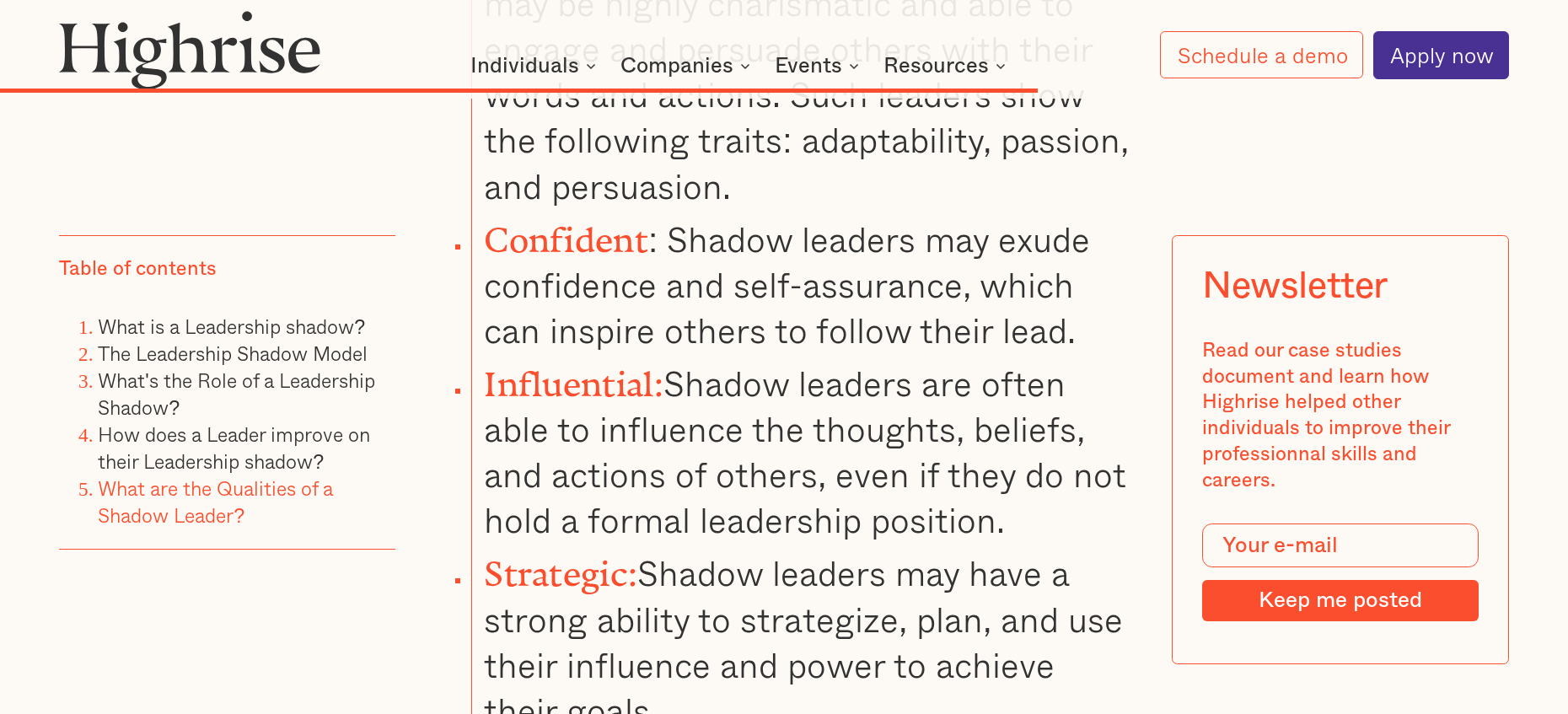
click at [940, 399] on li "Influential: Shadow leaders are often able to influence the thoughts, beliefs, …" at bounding box center [804, 448] width 665 height 190
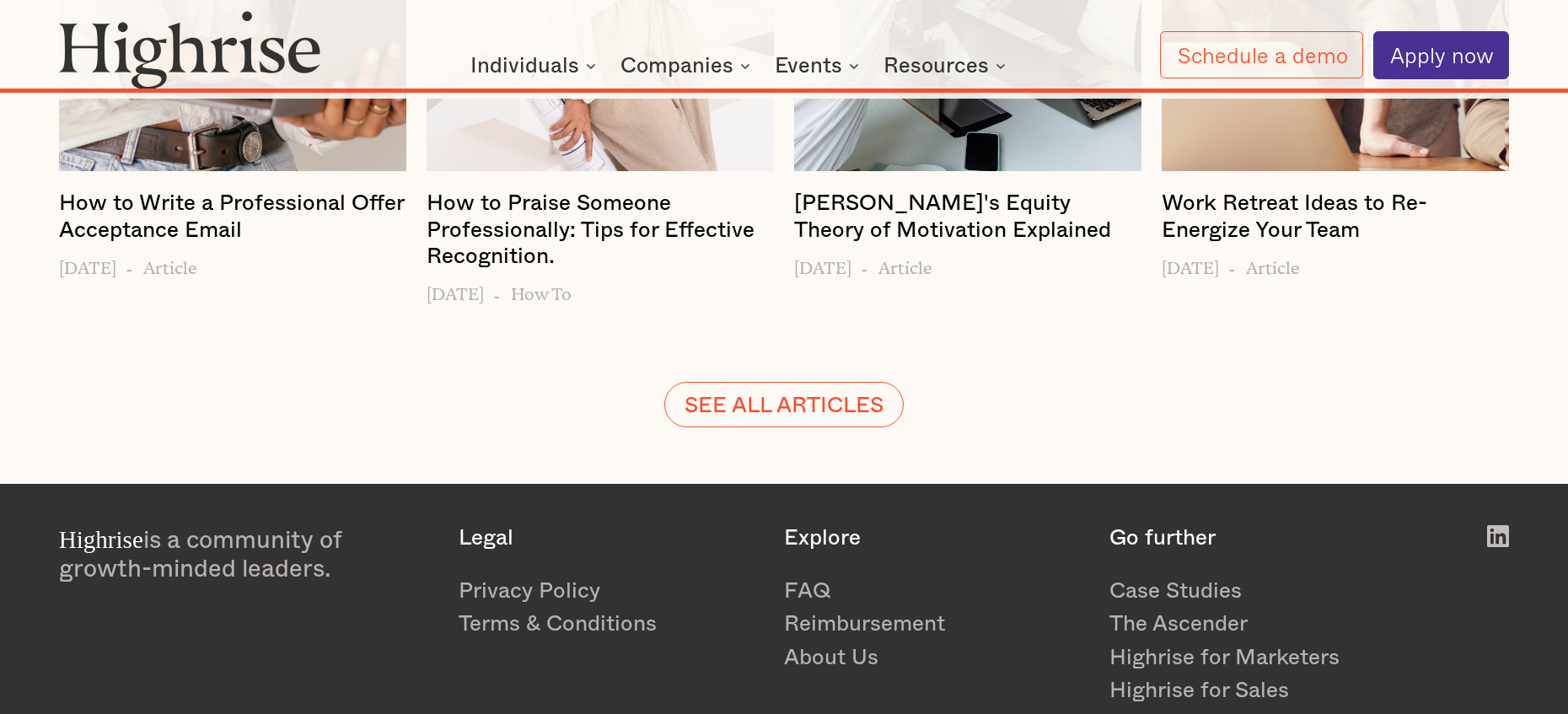
scroll to position [12433, 0]
